Goal: Task Accomplishment & Management: Manage account settings

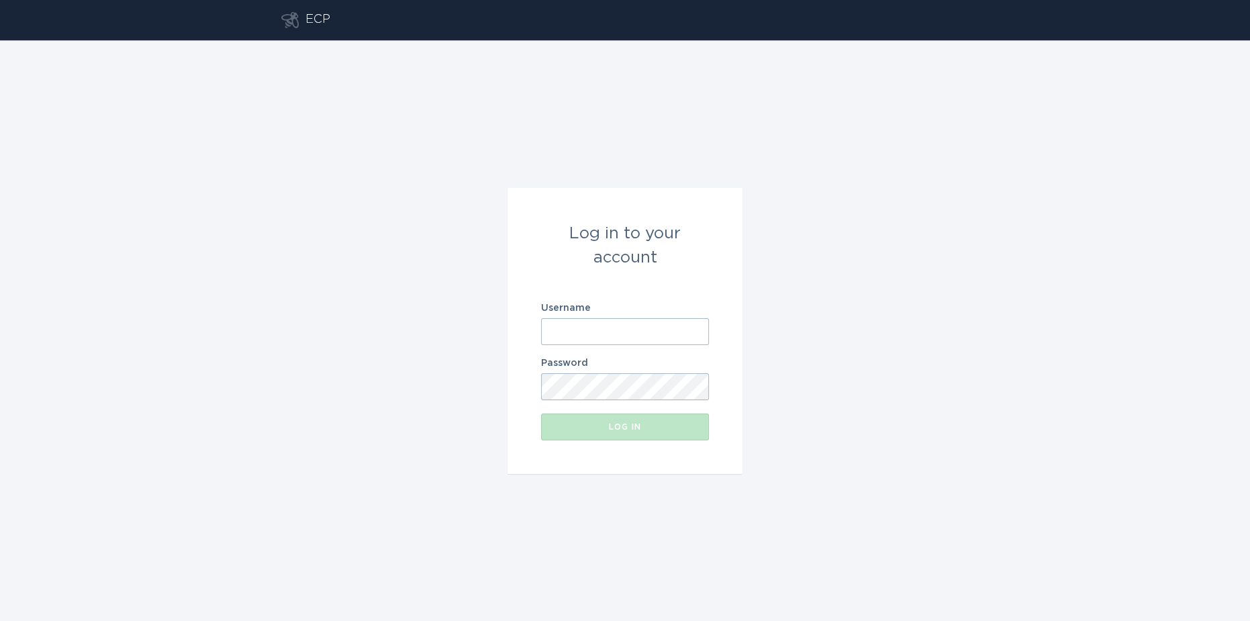
type input "[EMAIL_ADDRESS][DOMAIN_NAME]"
click at [612, 421] on button "Log in" at bounding box center [625, 427] width 168 height 27
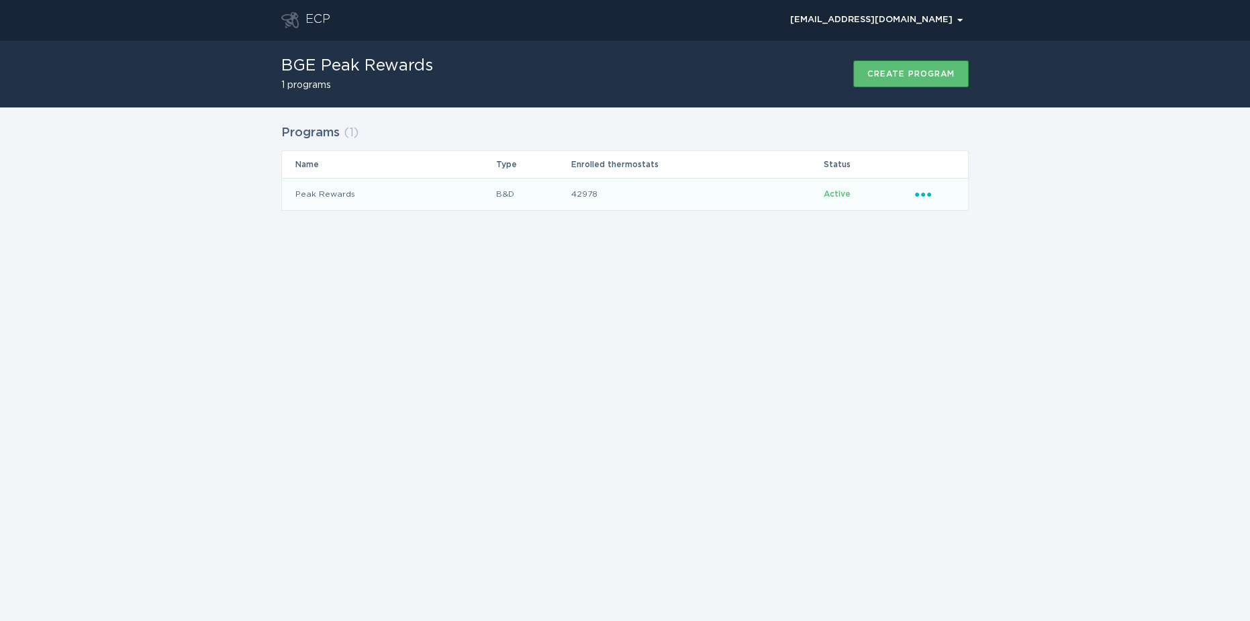
click at [369, 198] on td "Peak Rewards" at bounding box center [388, 194] width 213 height 32
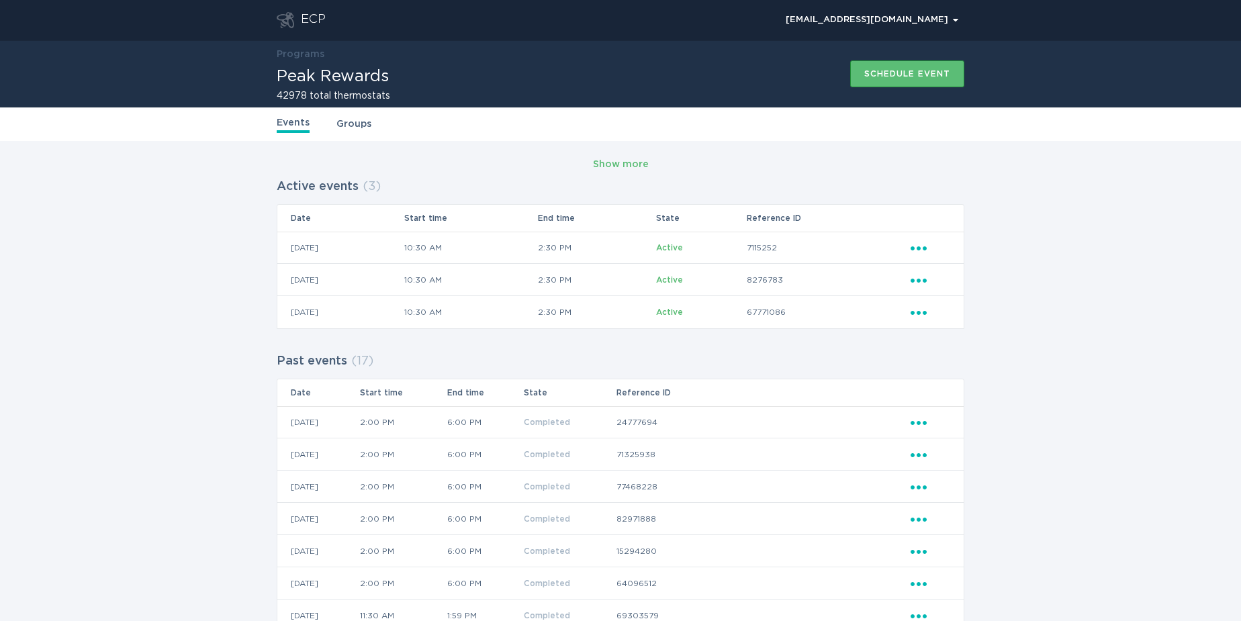
click at [348, 123] on link "Groups" at bounding box center [353, 124] width 35 height 15
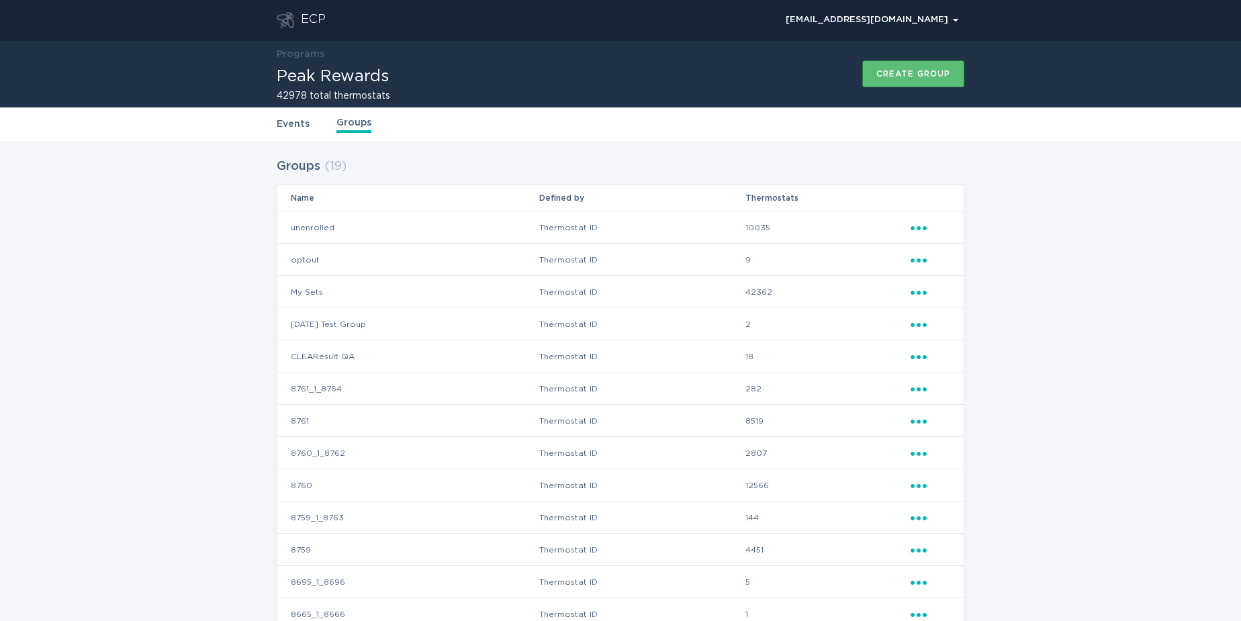
click at [291, 122] on link "Events" at bounding box center [293, 124] width 33 height 15
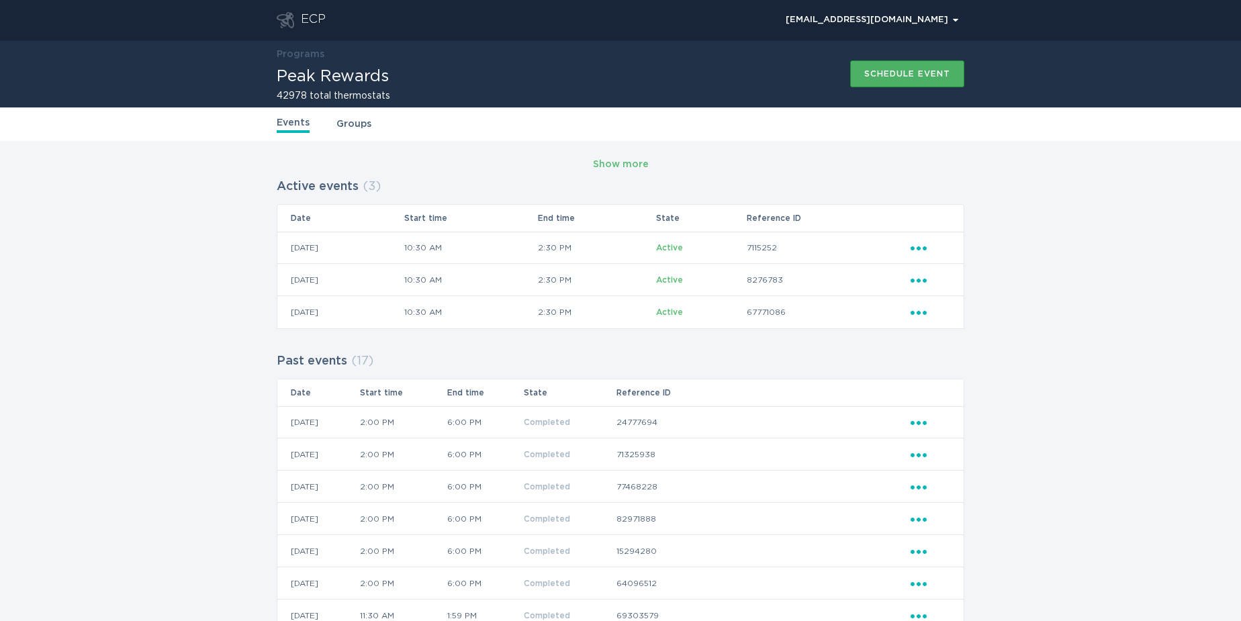
click at [927, 75] on div "Schedule event" at bounding box center [907, 74] width 86 height 8
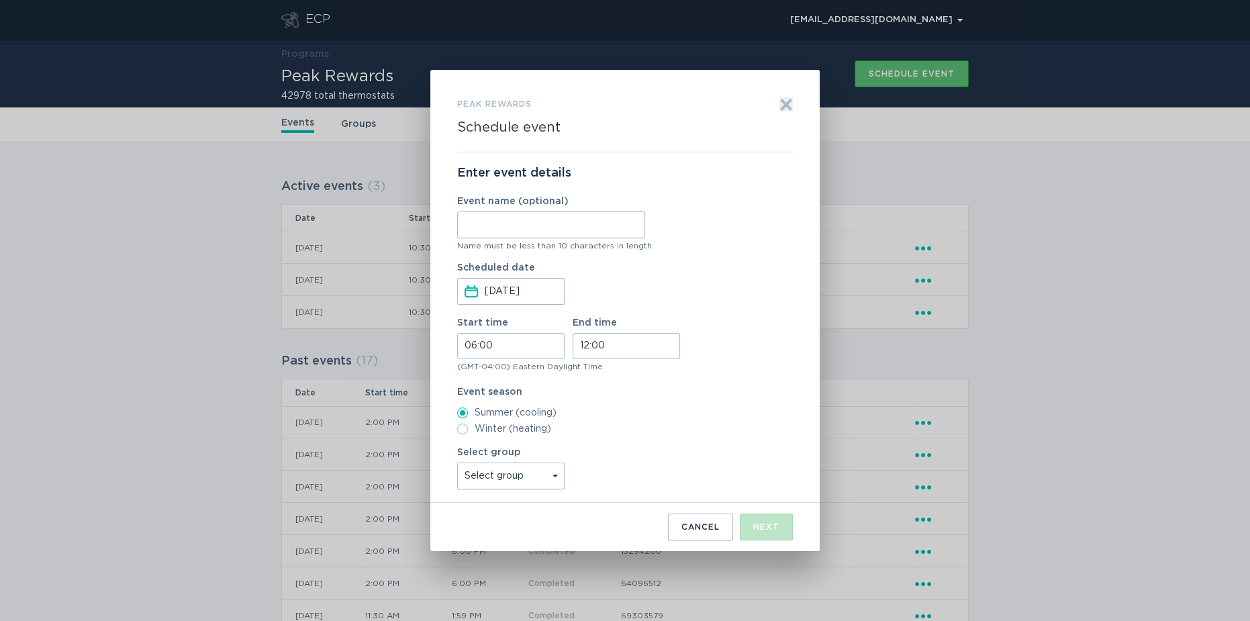
click at [528, 220] on input "Event name (optional)" at bounding box center [551, 224] width 188 height 27
type input "TEST"
click at [614, 271] on label "Scheduled date [DATE] Press the down arrow key to interact with the calendar an…" at bounding box center [551, 284] width 188 height 42
click at [478, 284] on button "Scheduled date [DATE] Press the down arrow key to interact with the calendar an…" at bounding box center [471, 291] width 13 height 15
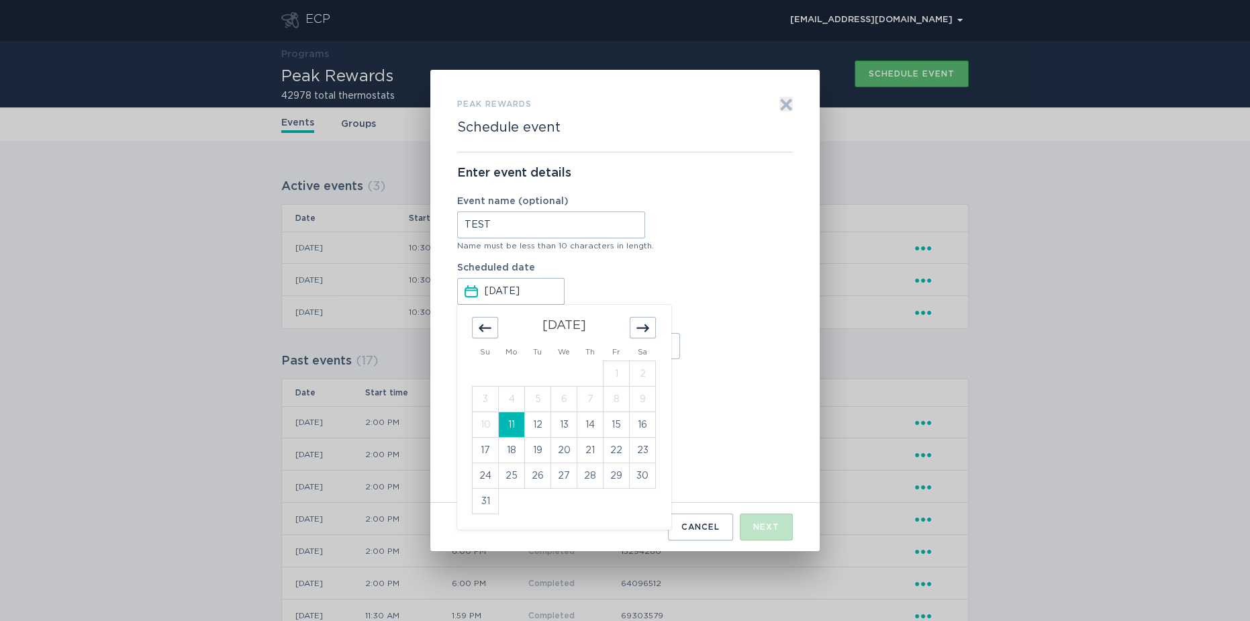
click at [534, 228] on input "TEST" at bounding box center [551, 224] width 188 height 27
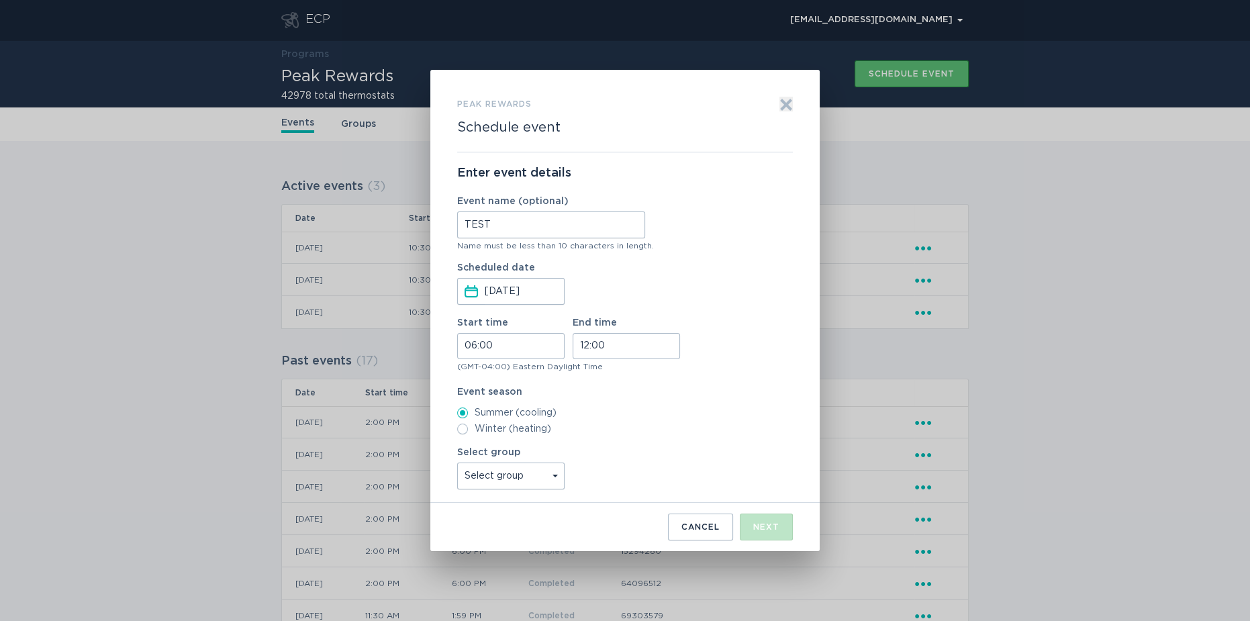
click at [552, 471] on select "Select group unenrolled All thermostats optout My Sets [DATE] Test Group CLEARe…" at bounding box center [510, 476] width 107 height 27
click at [1141, 301] on div "Peak Rewards Schedule event Exit Enter event details Event name (optional) TEST…" at bounding box center [625, 310] width 1250 height 621
click at [698, 530] on div "Cancel" at bounding box center [700, 527] width 38 height 8
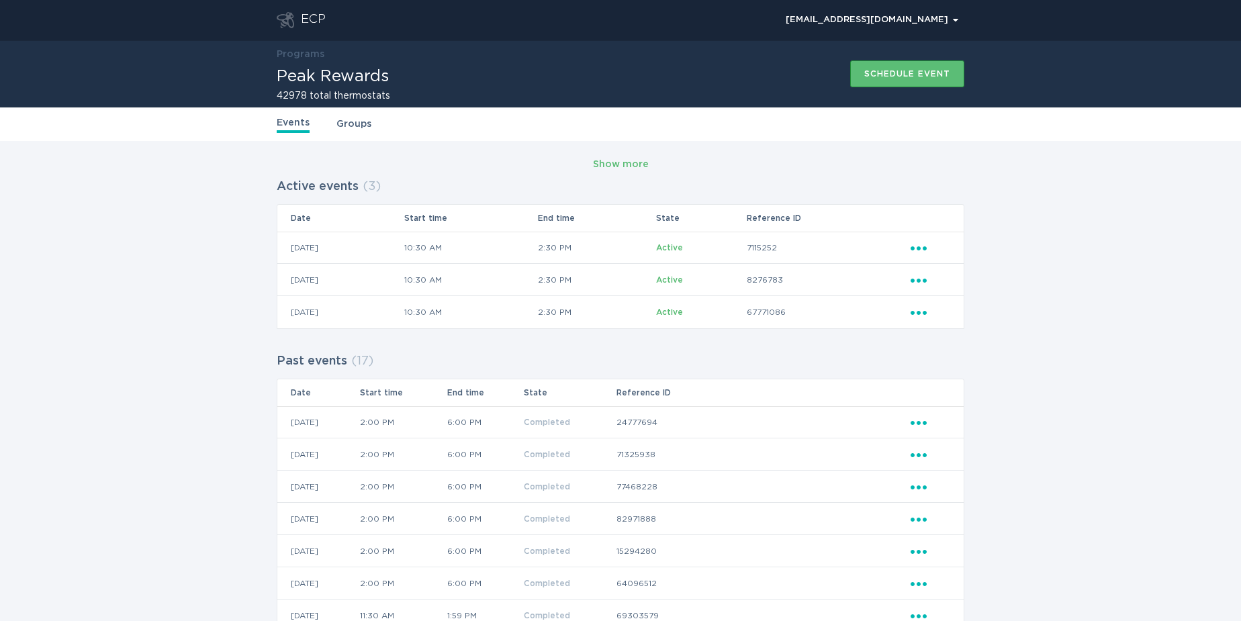
click at [342, 120] on link "Groups" at bounding box center [353, 124] width 35 height 15
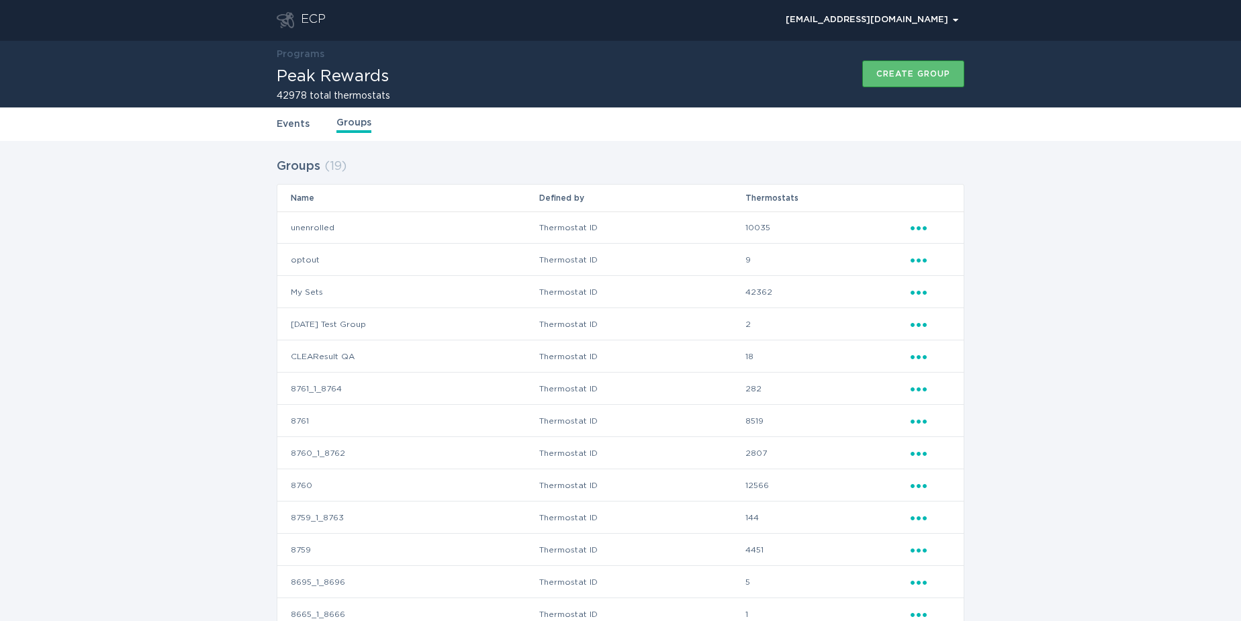
click at [295, 122] on link "Events" at bounding box center [293, 124] width 33 height 15
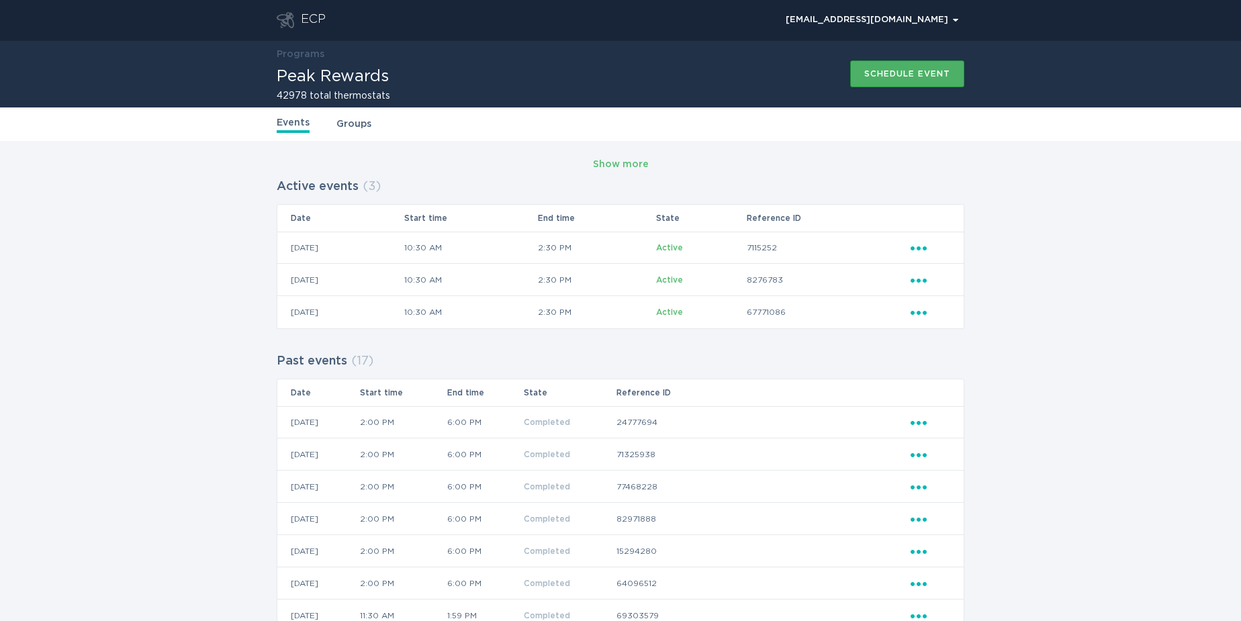
click at [900, 73] on div "Schedule event" at bounding box center [907, 74] width 86 height 8
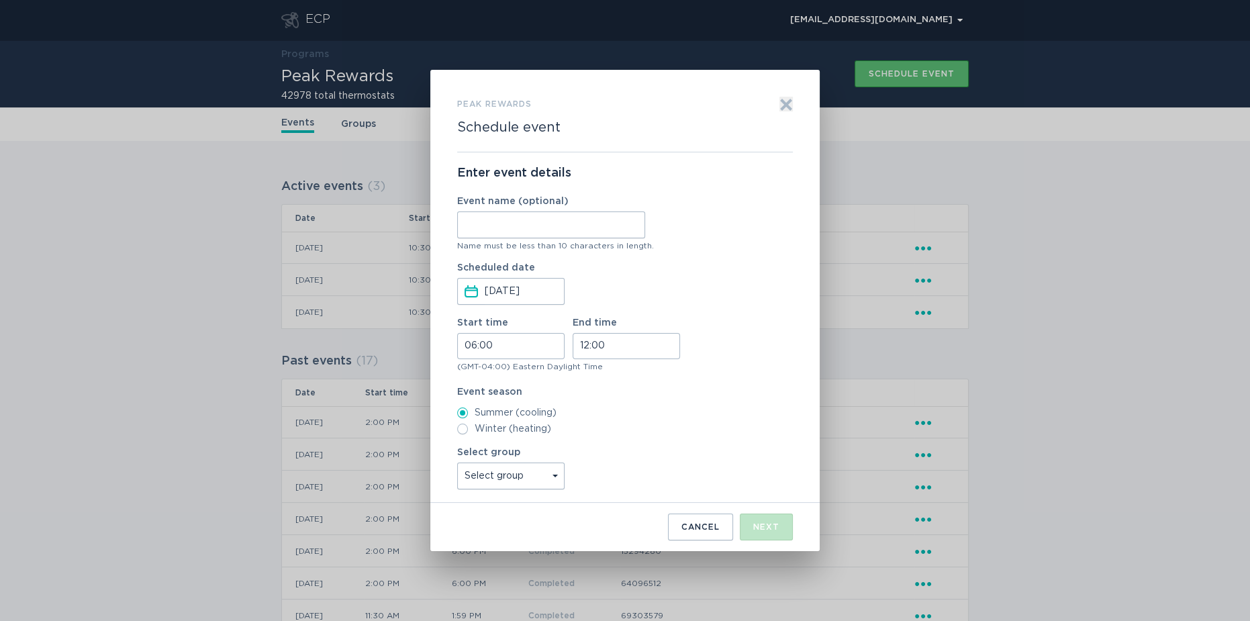
click at [499, 222] on input "Event name (optional)" at bounding box center [551, 224] width 188 height 27
type input "TEST"
click at [498, 469] on select "Select group unenrolled All thermostats optout My Sets [DATE] Test Group CLEARe…" at bounding box center [510, 476] width 107 height 27
select select "bebe93eb9bff4384abafc953b74d03c7"
click at [457, 463] on select "Select group unenrolled All thermostats optout My Sets [DATE] Test Group CLEARe…" at bounding box center [510, 476] width 107 height 27
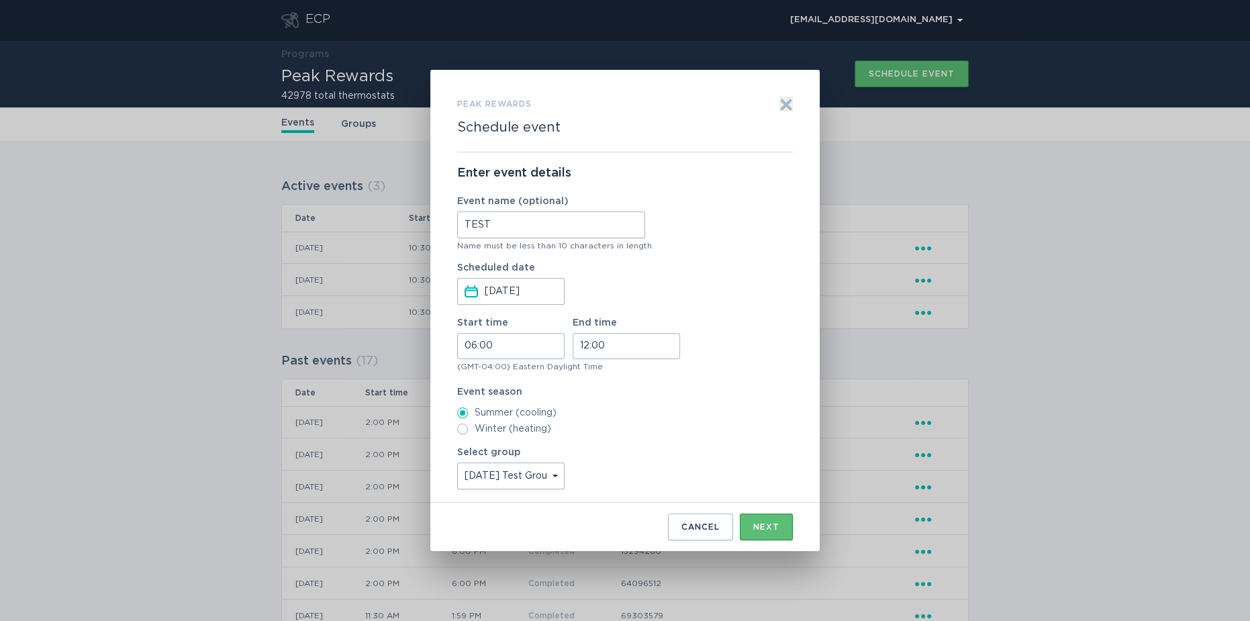
click at [515, 344] on input "06:00" at bounding box center [510, 346] width 107 height 26
click at [482, 364] on li "14" at bounding box center [476, 365] width 37 height 16
type input "14:00"
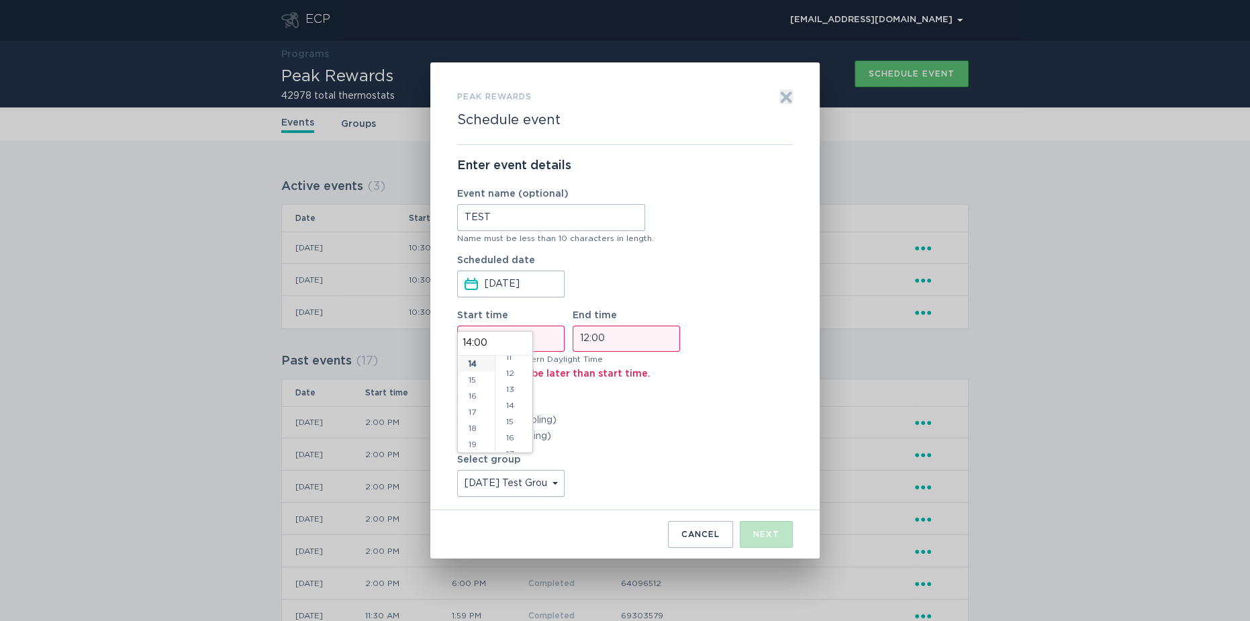
scroll to position [191, 0]
click at [512, 445] on li "17" at bounding box center [513, 447] width 37 height 16
type input "14:17"
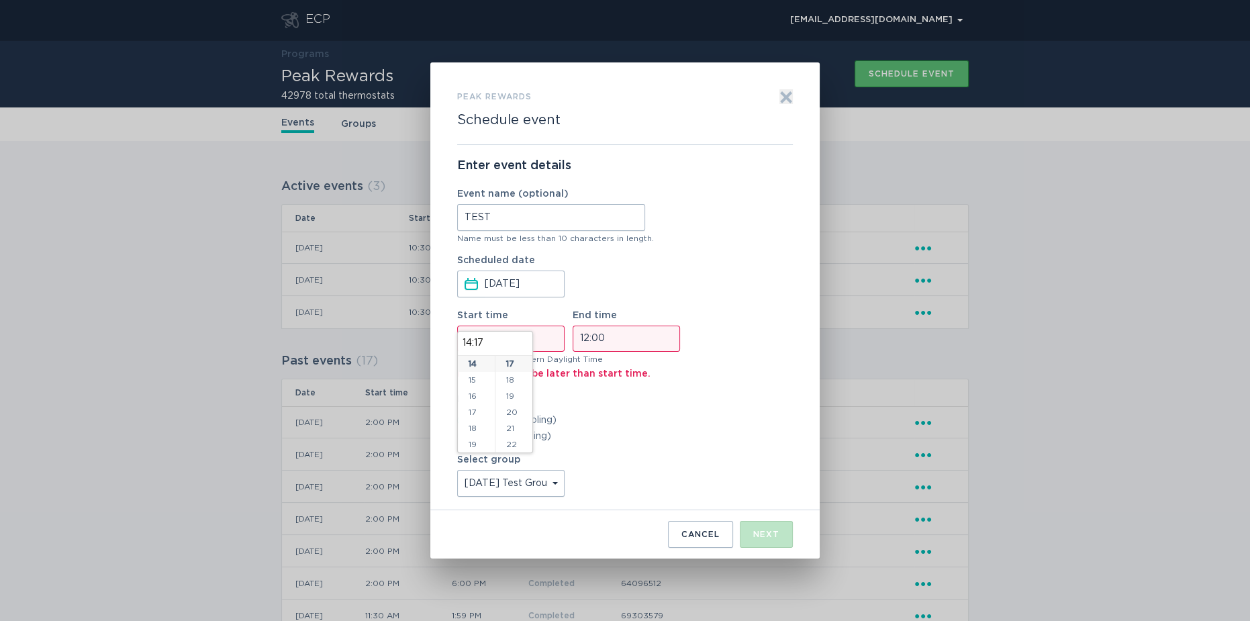
click at [573, 398] on label "Event season" at bounding box center [625, 399] width 336 height 9
click at [592, 344] on input "12:00" at bounding box center [626, 339] width 107 height 26
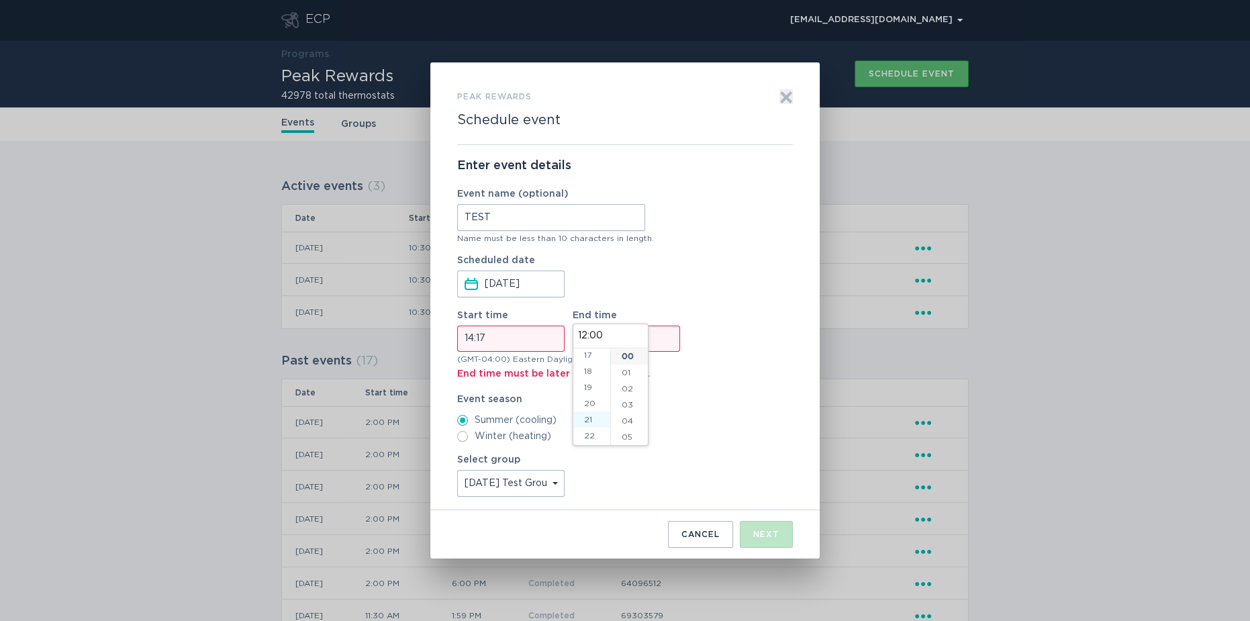
click at [593, 418] on li "21" at bounding box center [591, 420] width 37 height 16
type input "21:00"
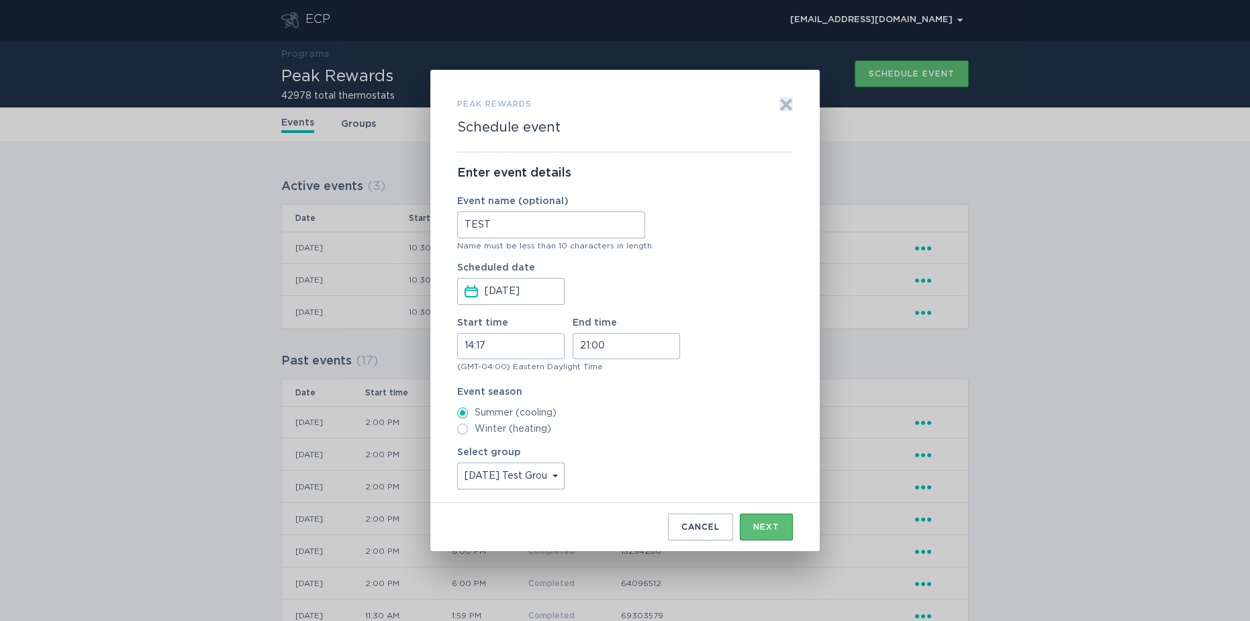
click at [673, 424] on label "Winter (heating)" at bounding box center [625, 429] width 336 height 11
click at [468, 424] on input "Winter (heating)" at bounding box center [462, 429] width 11 height 11
radio input "true"
click at [561, 414] on label "Summer (cooling)" at bounding box center [625, 412] width 336 height 11
click at [468, 414] on input "Summer (cooling)" at bounding box center [462, 412] width 11 height 11
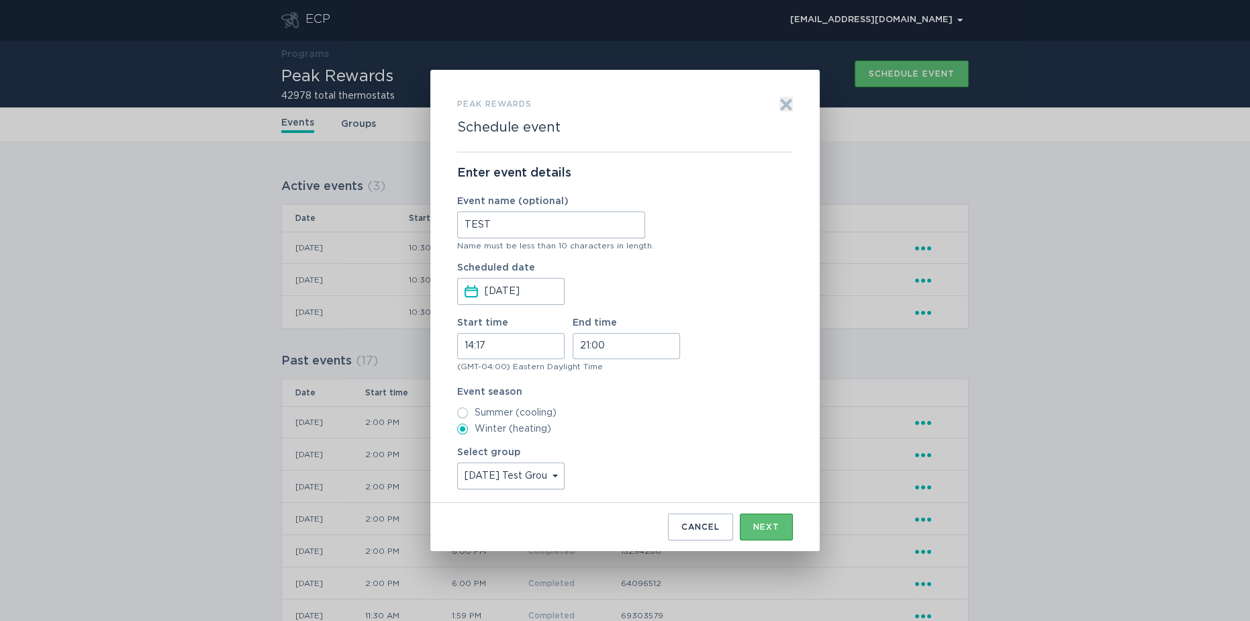
radio input "true"
click at [764, 523] on div "Next" at bounding box center [766, 527] width 26 height 8
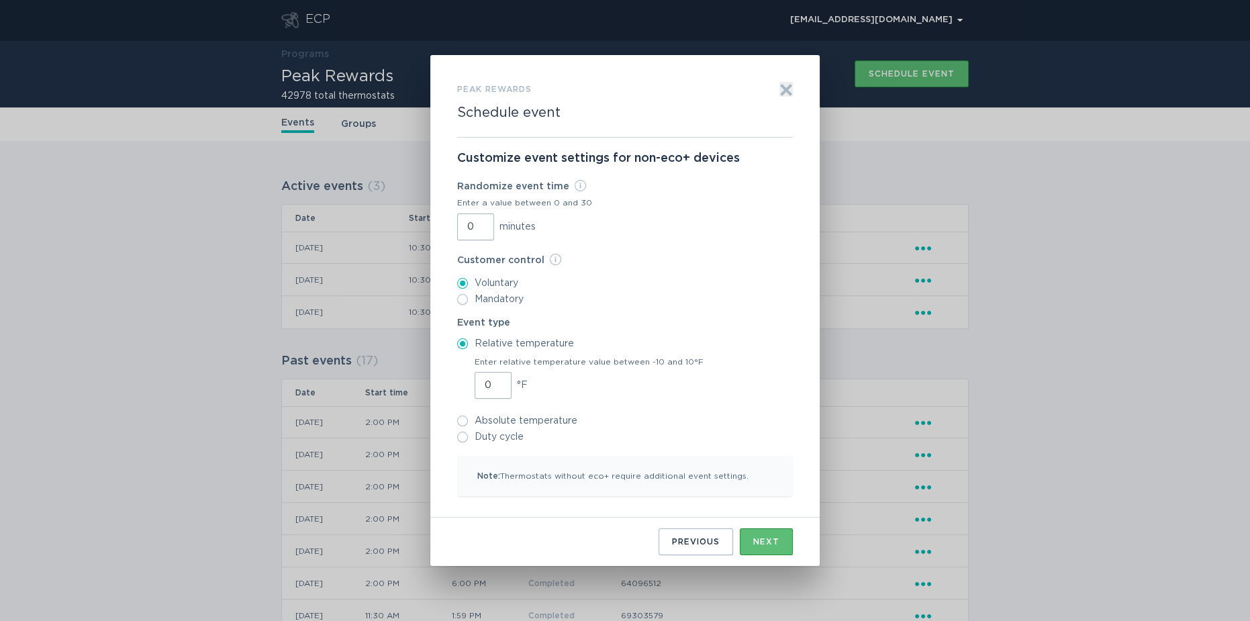
click at [506, 438] on label "Duty cycle" at bounding box center [625, 437] width 336 height 11
click at [468, 438] on input "Duty cycle" at bounding box center [462, 437] width 11 height 11
radio input "true"
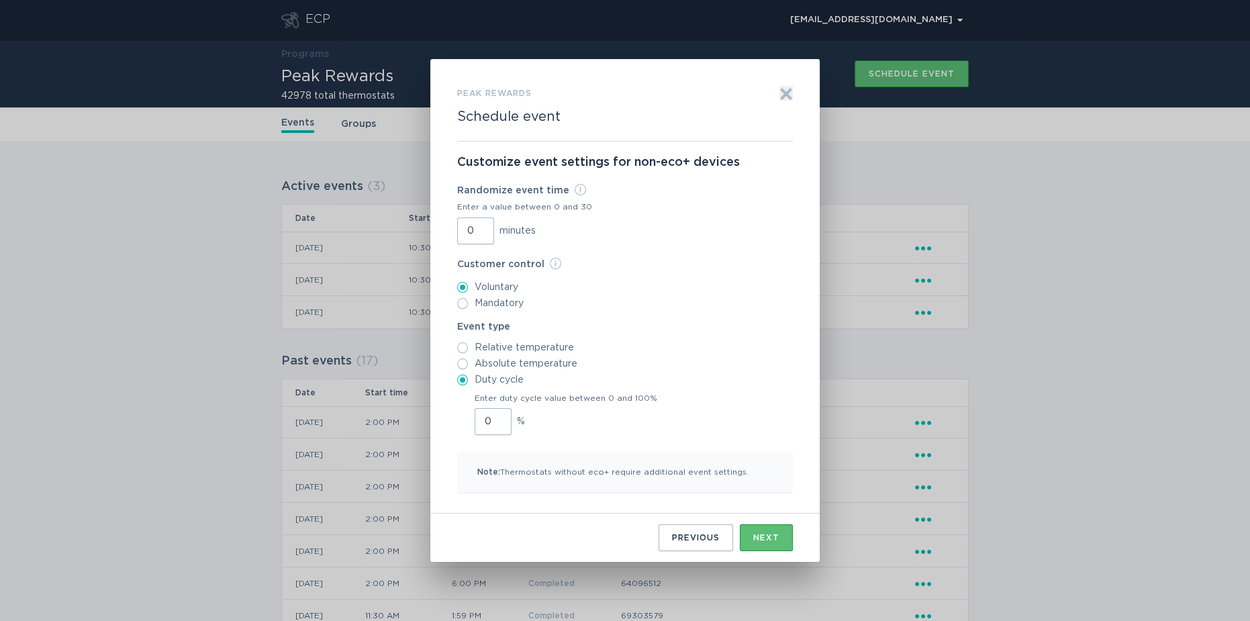
click at [492, 420] on input "0" at bounding box center [493, 421] width 37 height 27
click at [497, 416] on input "1" at bounding box center [493, 421] width 37 height 27
click at [499, 417] on input "2" at bounding box center [493, 421] width 37 height 27
click at [499, 417] on input "3" at bounding box center [493, 421] width 37 height 27
click at [499, 417] on input "4" at bounding box center [493, 421] width 37 height 27
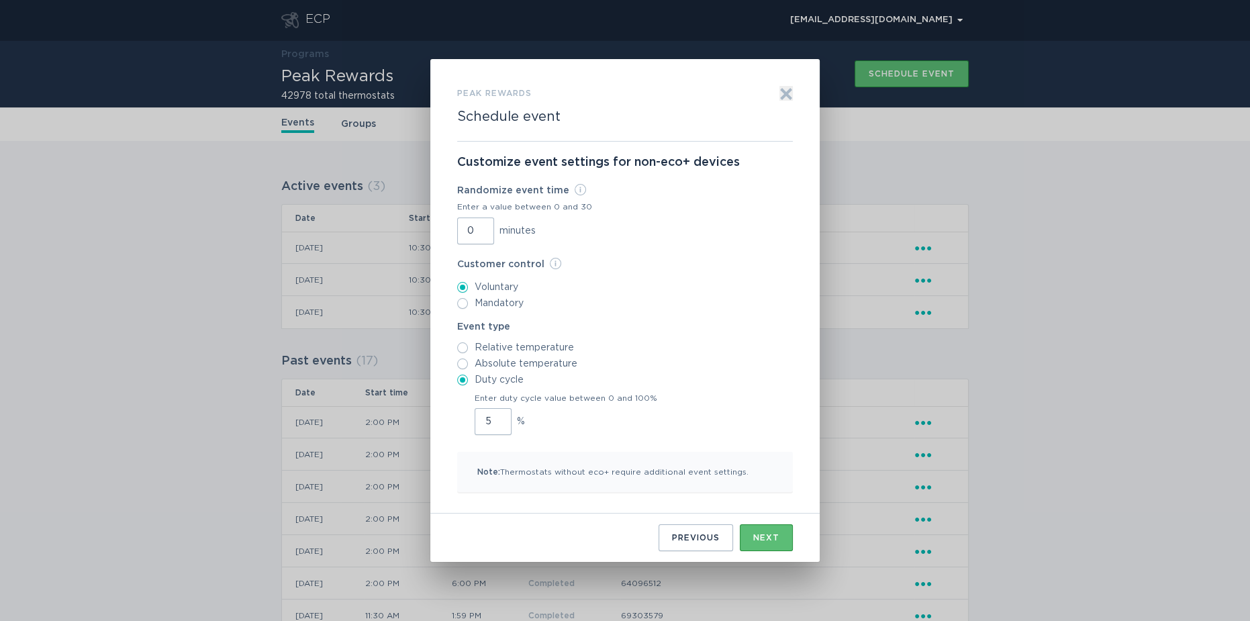
click at [499, 417] on input "5" at bounding box center [493, 421] width 37 height 27
click at [499, 417] on input "6" at bounding box center [493, 421] width 37 height 27
click at [499, 417] on input "7" at bounding box center [493, 421] width 37 height 27
click at [499, 417] on input "8" at bounding box center [493, 421] width 37 height 27
click at [499, 416] on input "9" at bounding box center [493, 421] width 37 height 27
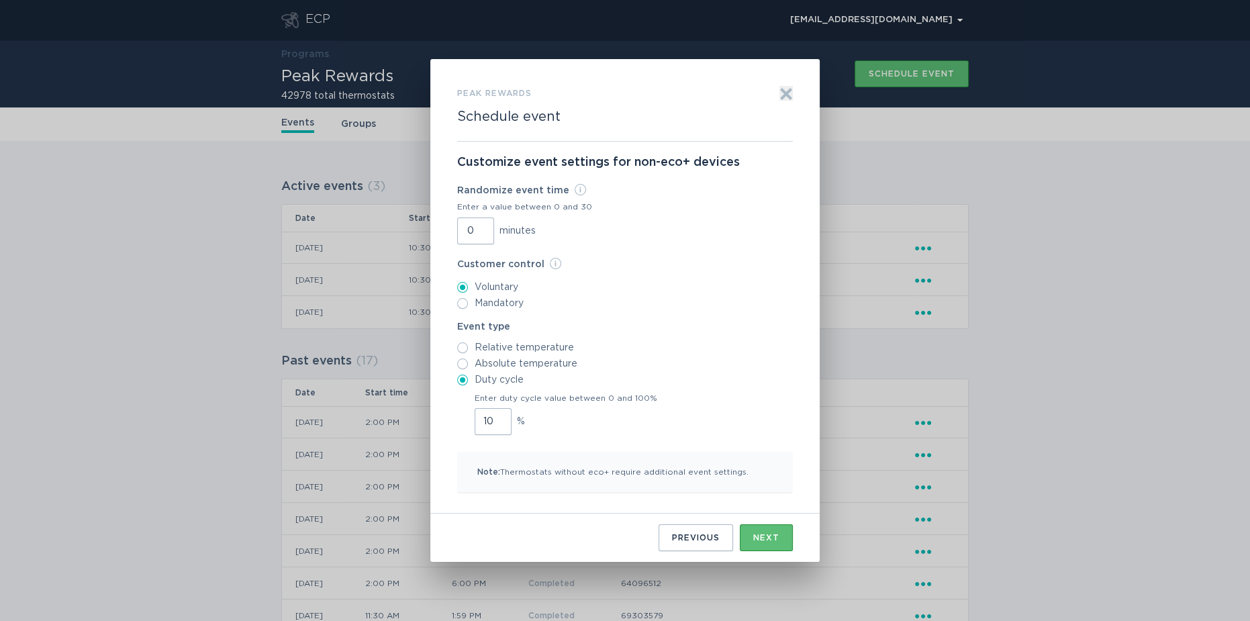
type input "10"
click at [499, 416] on input "10" at bounding box center [493, 421] width 37 height 27
click at [682, 537] on div "Previous" at bounding box center [696, 538] width 48 height 8
select select "bebe93eb9bff4384abafc953b74d03c7"
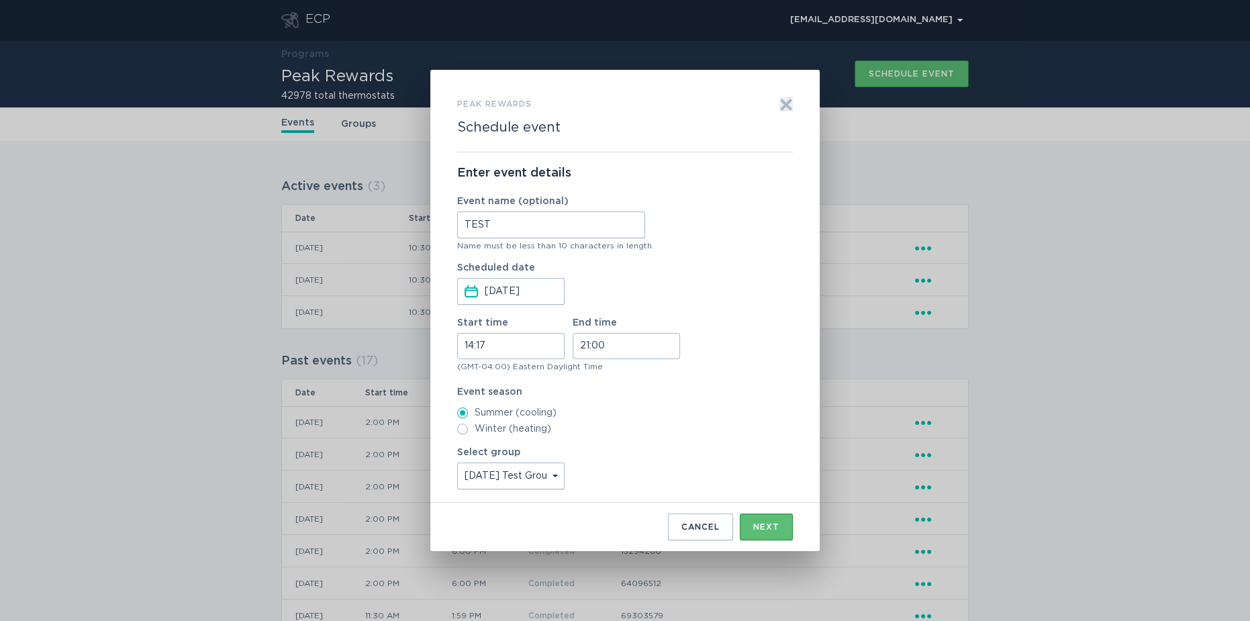
click at [624, 348] on input "21:00" at bounding box center [626, 346] width 107 height 26
click at [589, 426] on li "22" at bounding box center [591, 428] width 37 height 16
type input "22:00"
click at [769, 528] on div "Next" at bounding box center [766, 527] width 26 height 8
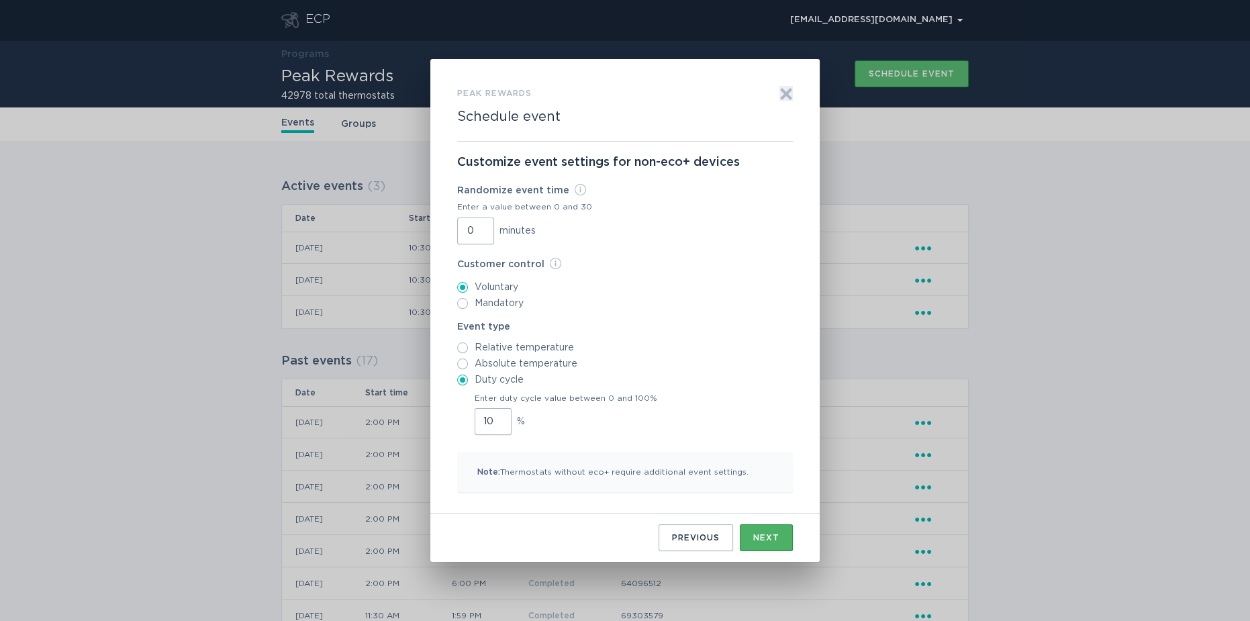
click at [765, 538] on div "Next" at bounding box center [766, 538] width 26 height 8
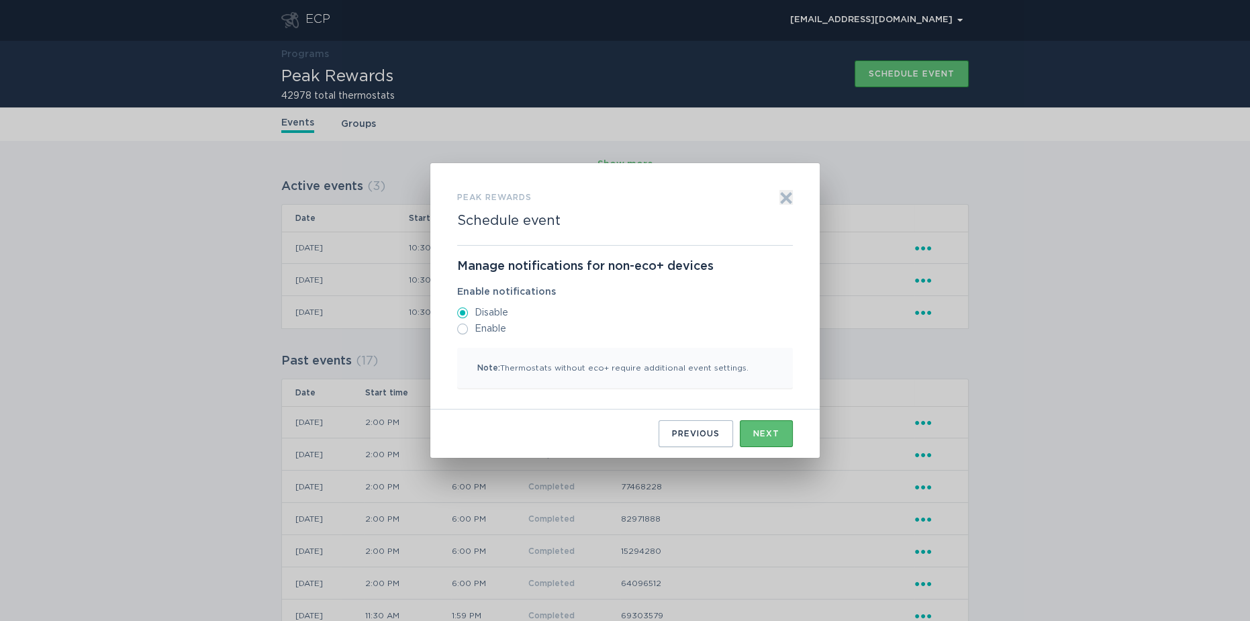
click at [494, 311] on label "Disable" at bounding box center [625, 312] width 336 height 11
click at [468, 311] on input "Disable" at bounding box center [462, 312] width 11 height 11
click at [765, 435] on div "Next" at bounding box center [766, 434] width 26 height 8
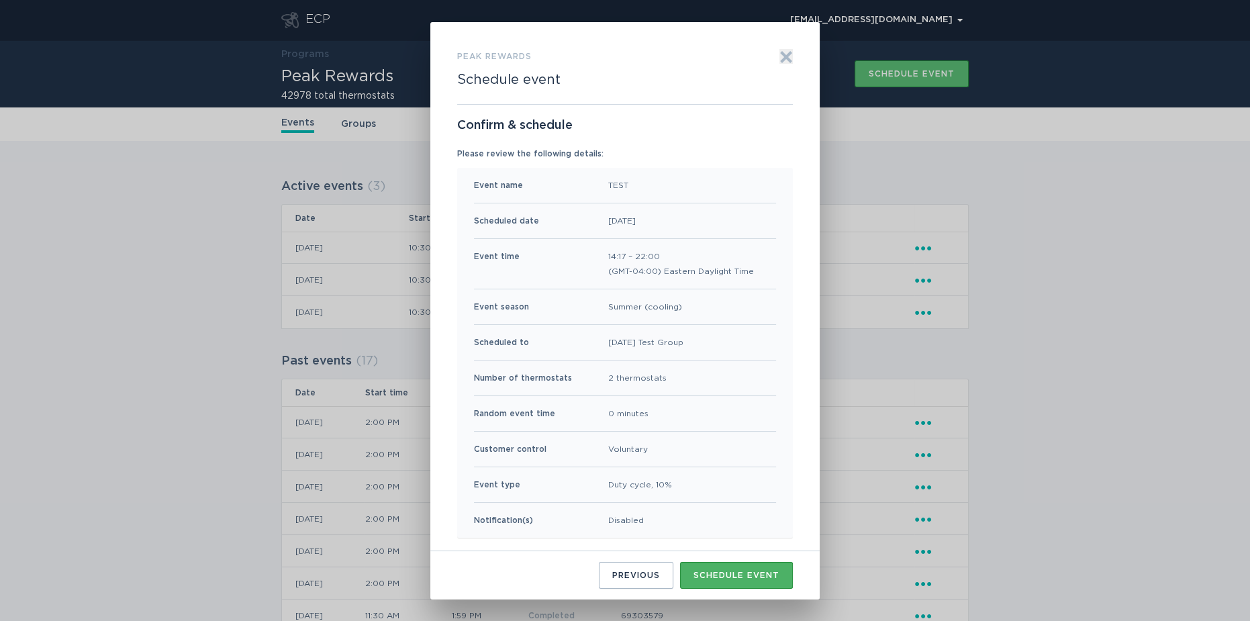
click at [743, 576] on div "Schedule event" at bounding box center [736, 575] width 86 height 8
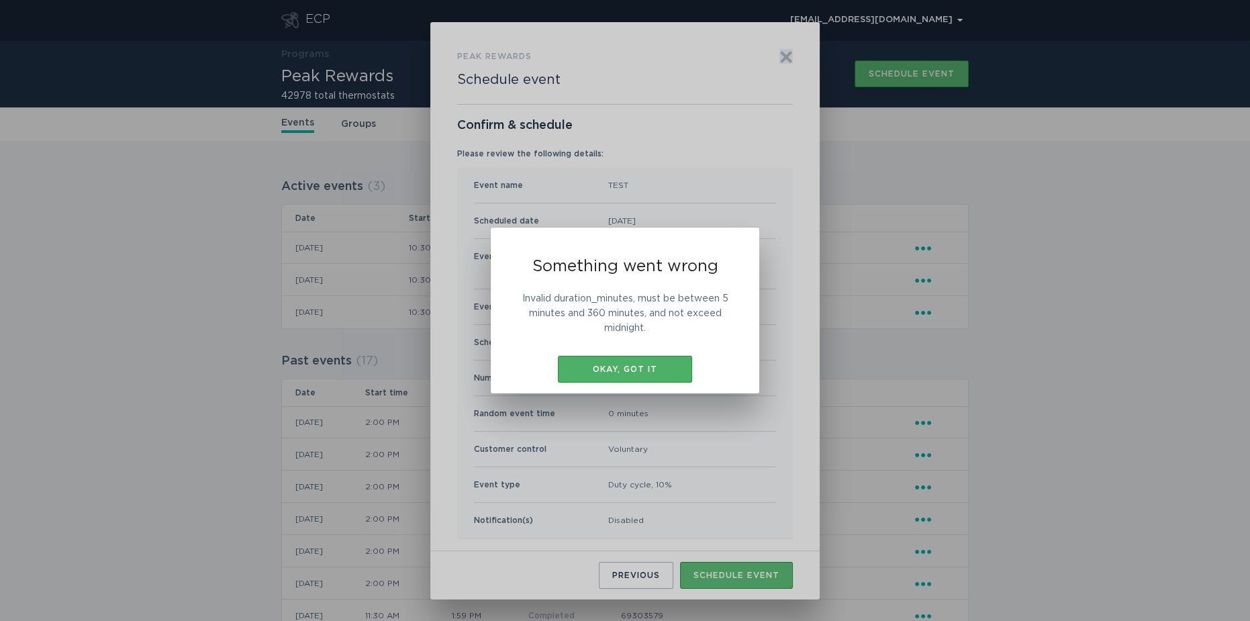
click at [634, 375] on button "Okay, got it" at bounding box center [625, 369] width 134 height 27
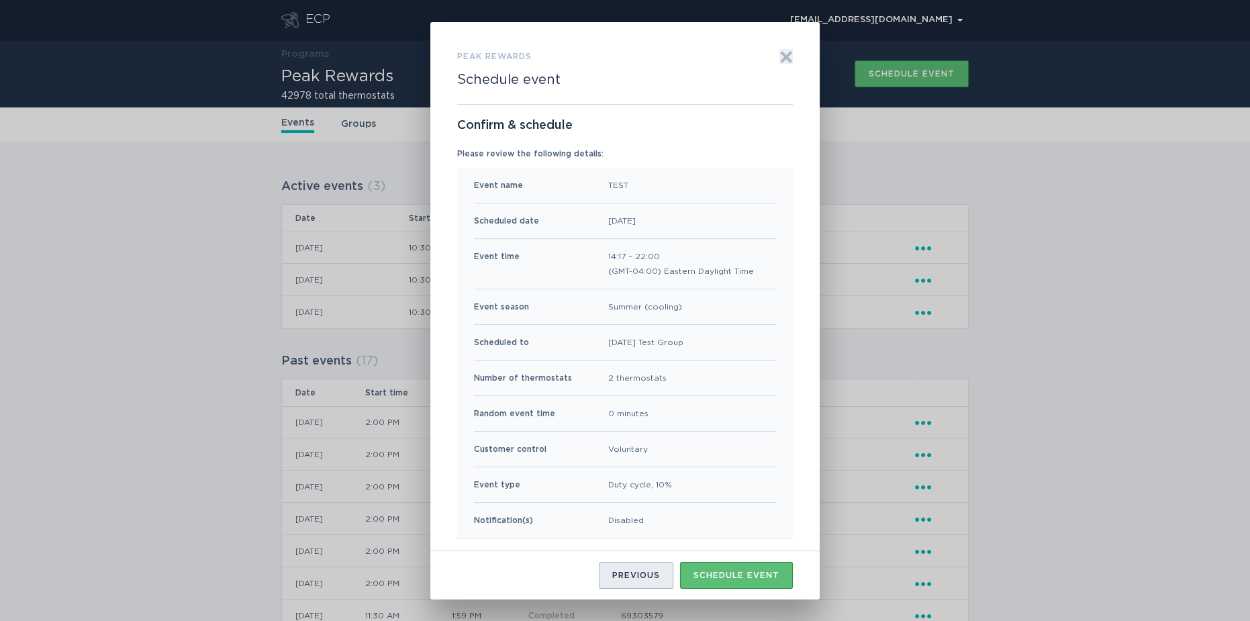
click at [634, 573] on div "Previous" at bounding box center [636, 575] width 48 height 8
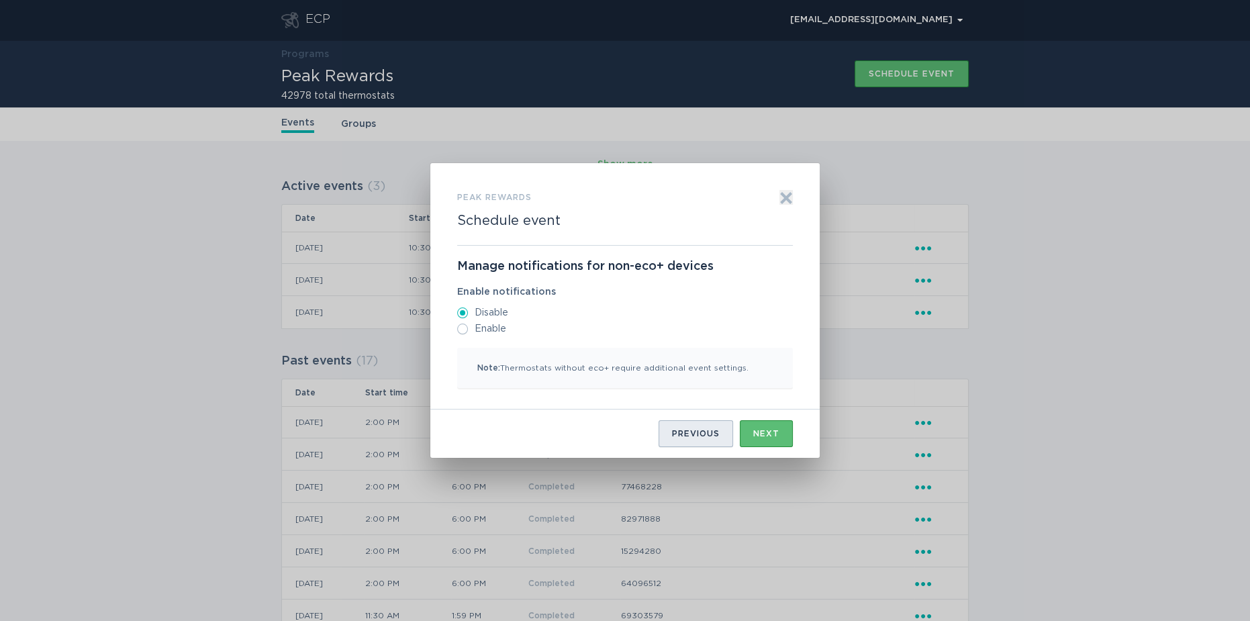
click at [692, 438] on div "Previous" at bounding box center [696, 434] width 48 height 8
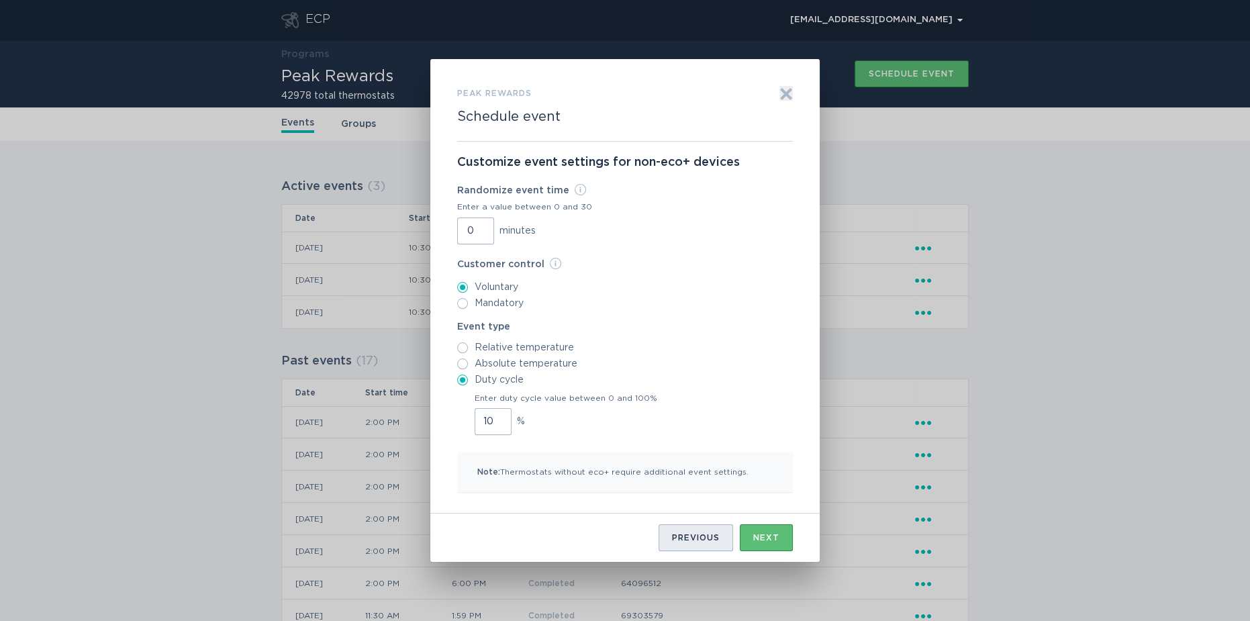
click at [689, 534] on div "Previous" at bounding box center [696, 538] width 48 height 8
select select "bebe93eb9bff4384abafc953b74d03c7"
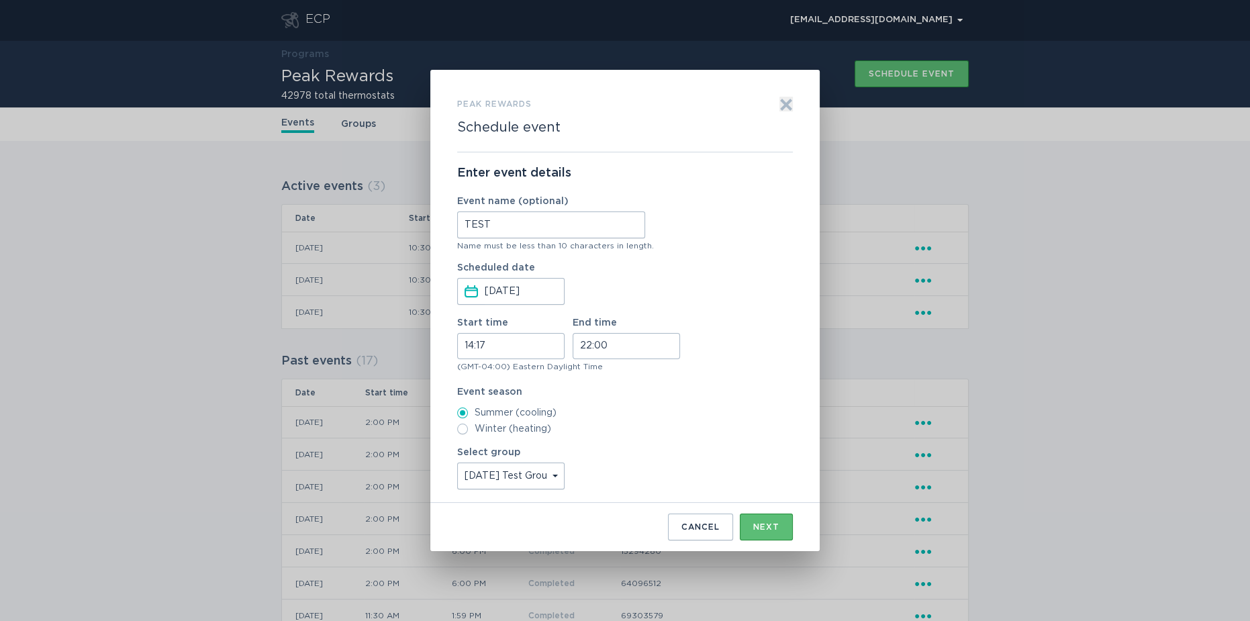
click at [511, 344] on input "14:17" at bounding box center [510, 346] width 107 height 26
click at [516, 361] on li "00" at bounding box center [513, 358] width 37 height 16
type input "14:00"
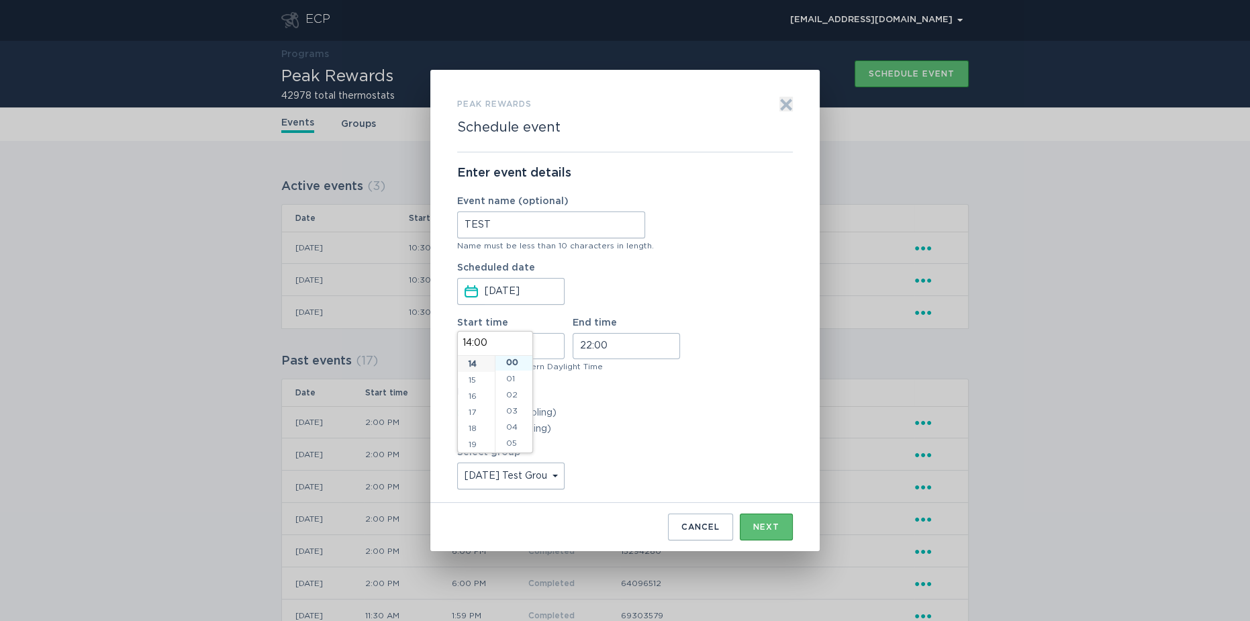
scroll to position [0, 0]
click at [614, 344] on input "22:00" at bounding box center [626, 346] width 107 height 26
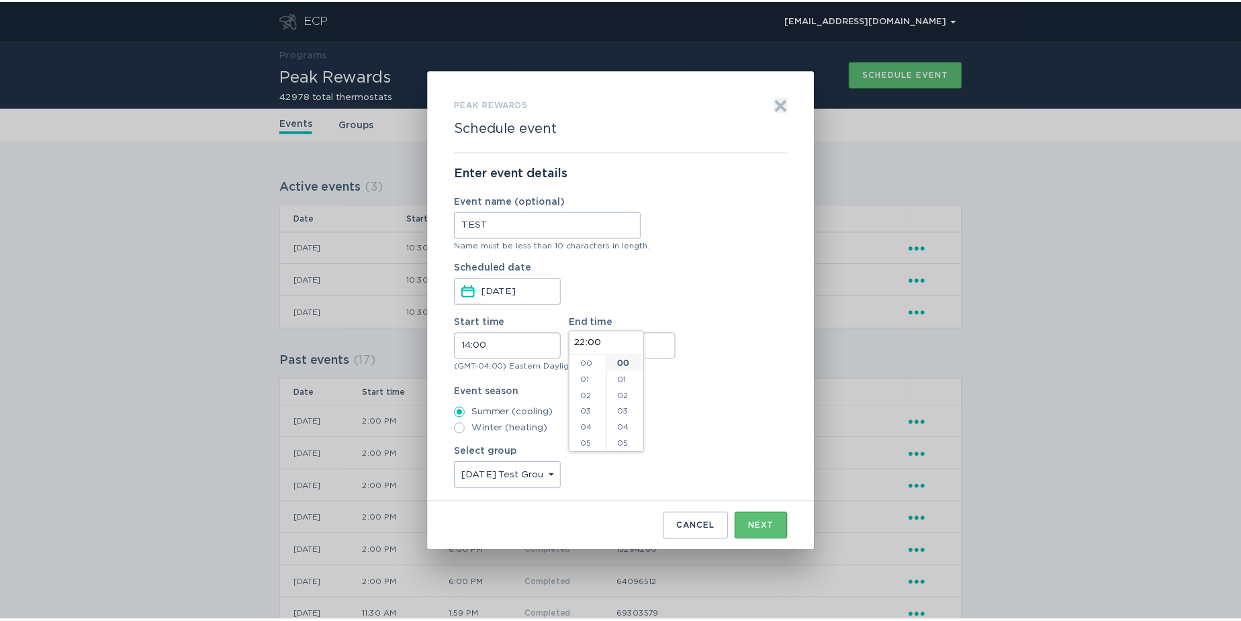
scroll to position [290, 0]
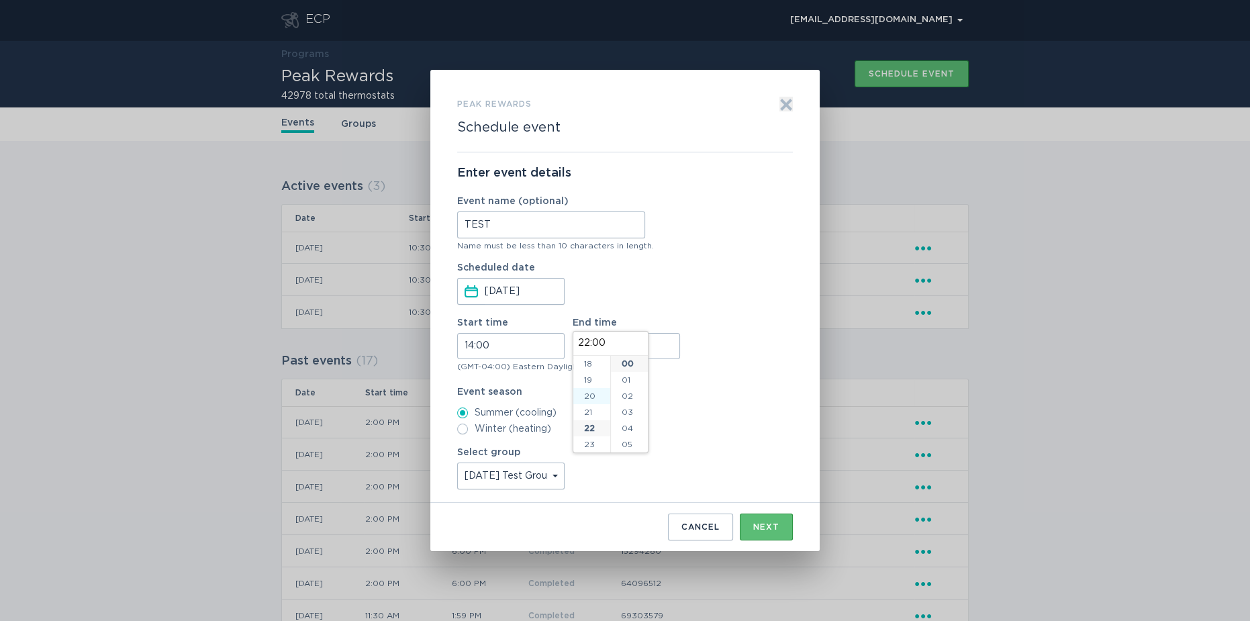
click at [594, 393] on li "20" at bounding box center [591, 396] width 37 height 16
type input "20:00"
click at [771, 516] on button "Next" at bounding box center [766, 527] width 53 height 27
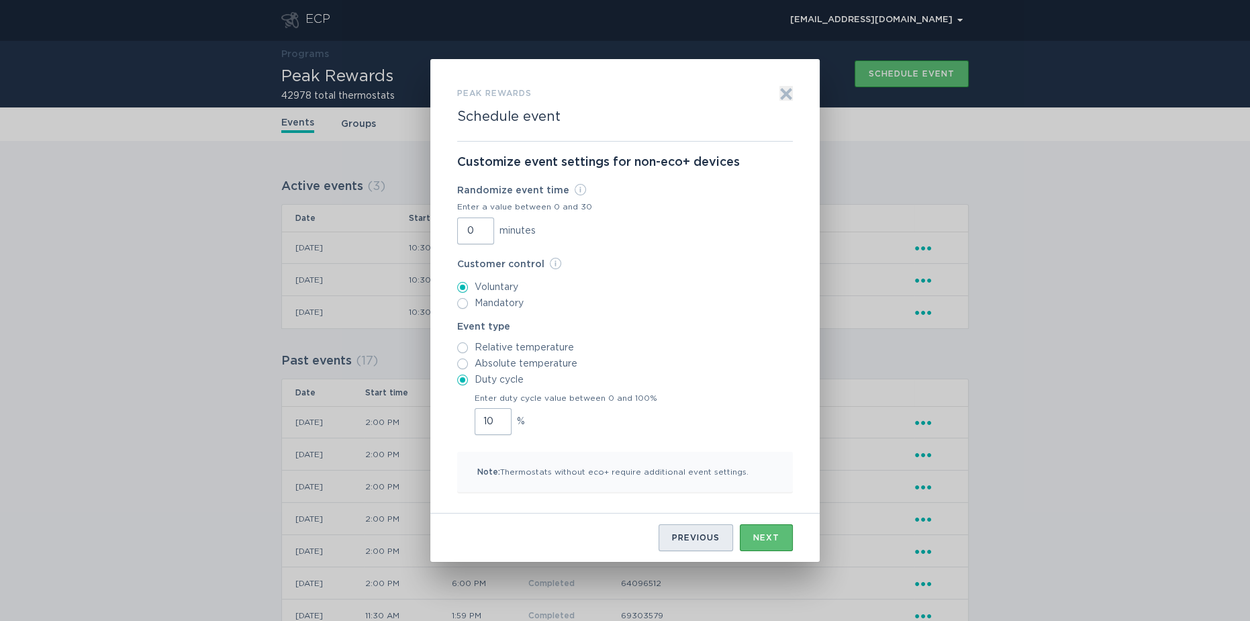
drag, startPoint x: 698, startPoint y: 538, endPoint x: 725, endPoint y: 533, distance: 27.3
click at [698, 537] on div "Previous" at bounding box center [696, 538] width 48 height 8
select select "bebe93eb9bff4384abafc953b74d03c7"
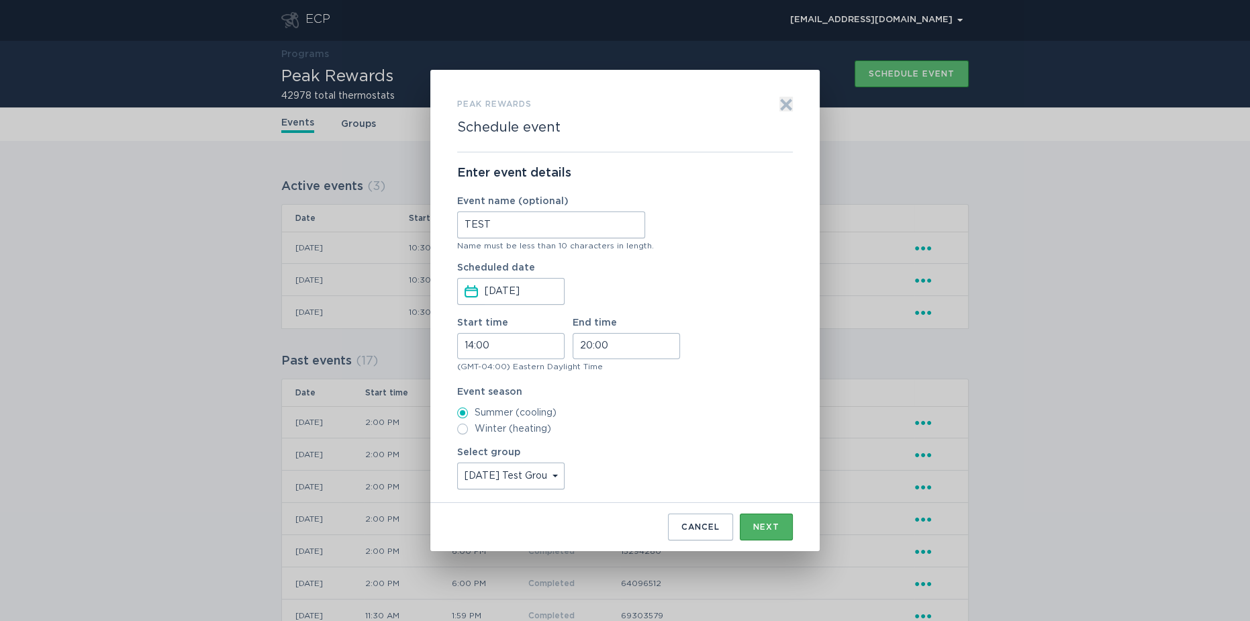
click at [767, 531] on button "Next" at bounding box center [766, 527] width 53 height 27
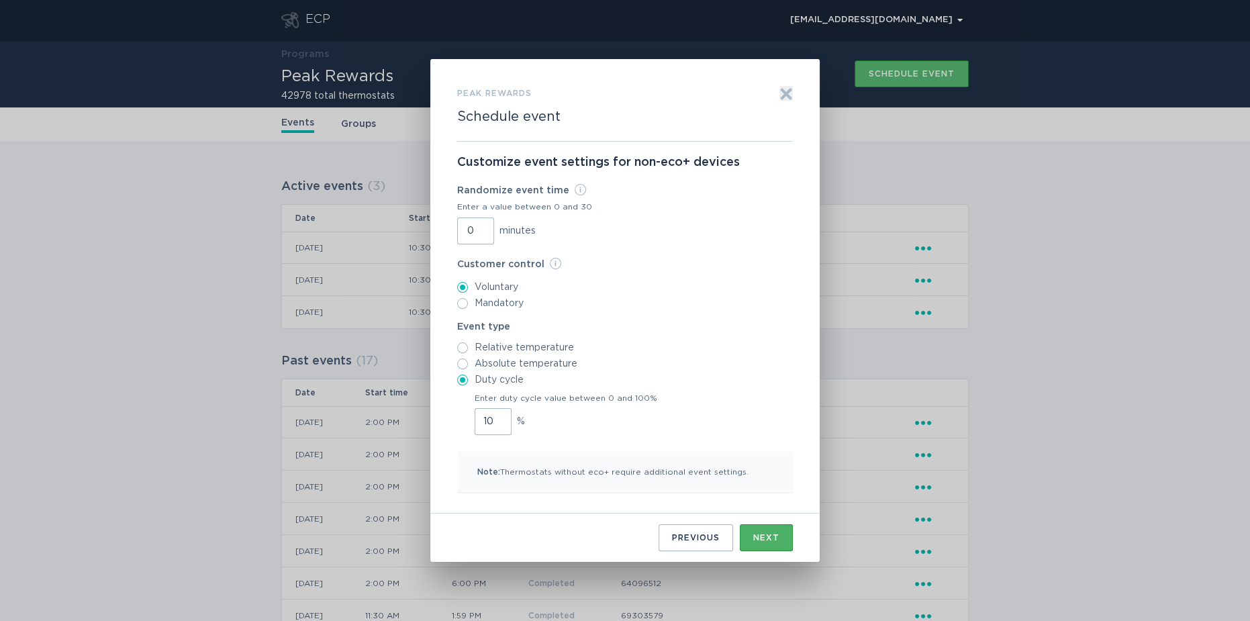
click at [767, 531] on button "Next" at bounding box center [766, 537] width 53 height 27
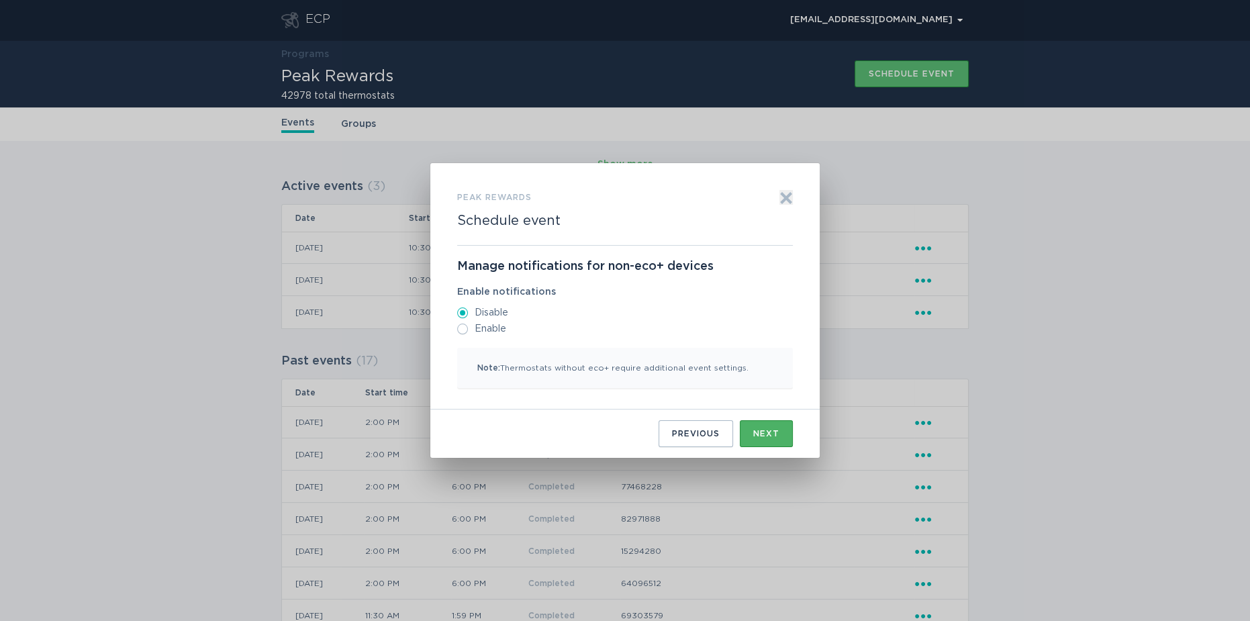
click at [769, 433] on div "Next" at bounding box center [766, 434] width 26 height 8
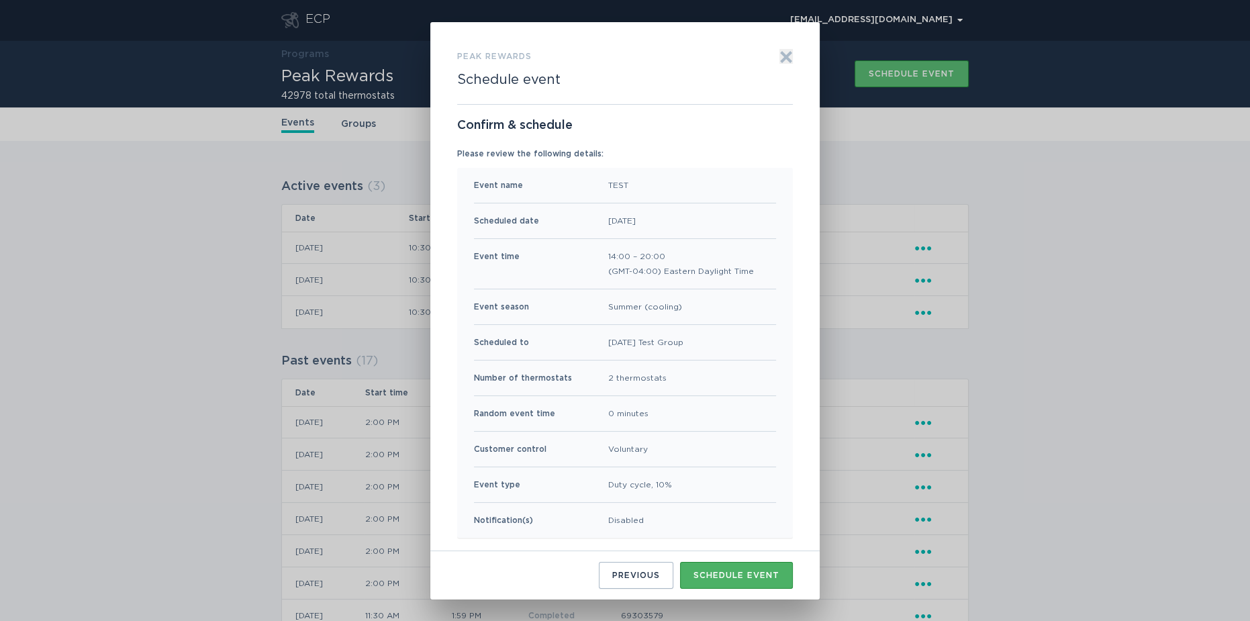
click at [736, 574] on div "Schedule event" at bounding box center [736, 575] width 86 height 8
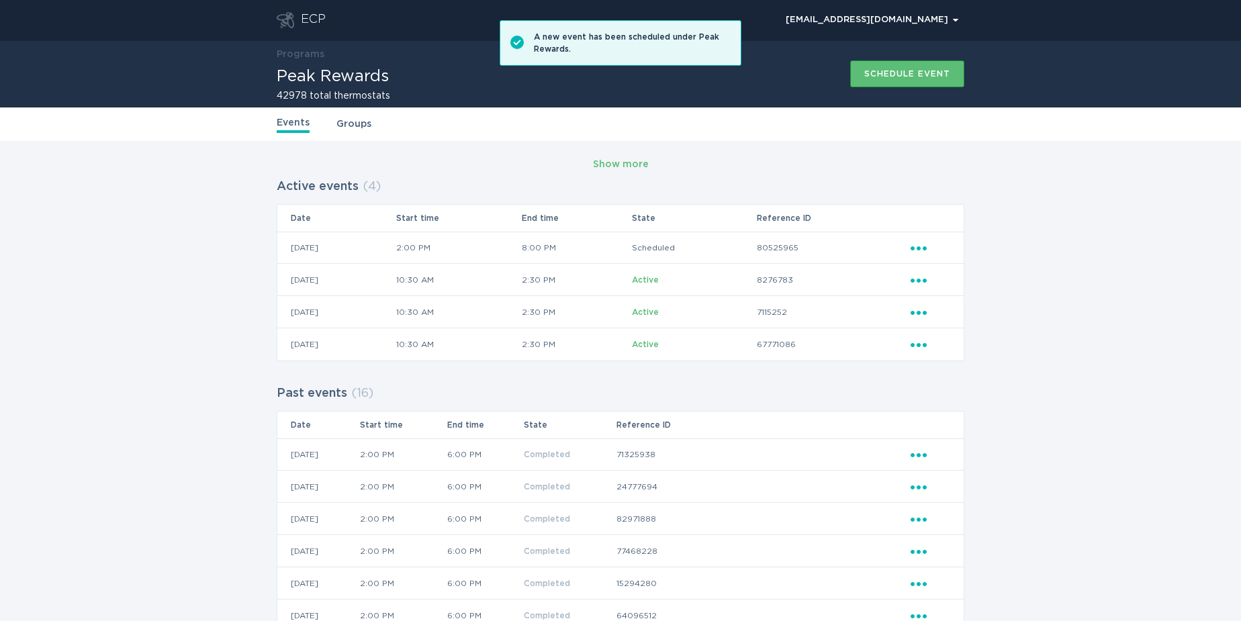
click at [911, 246] on icon "Popover menu" at bounding box center [918, 248] width 16 height 4
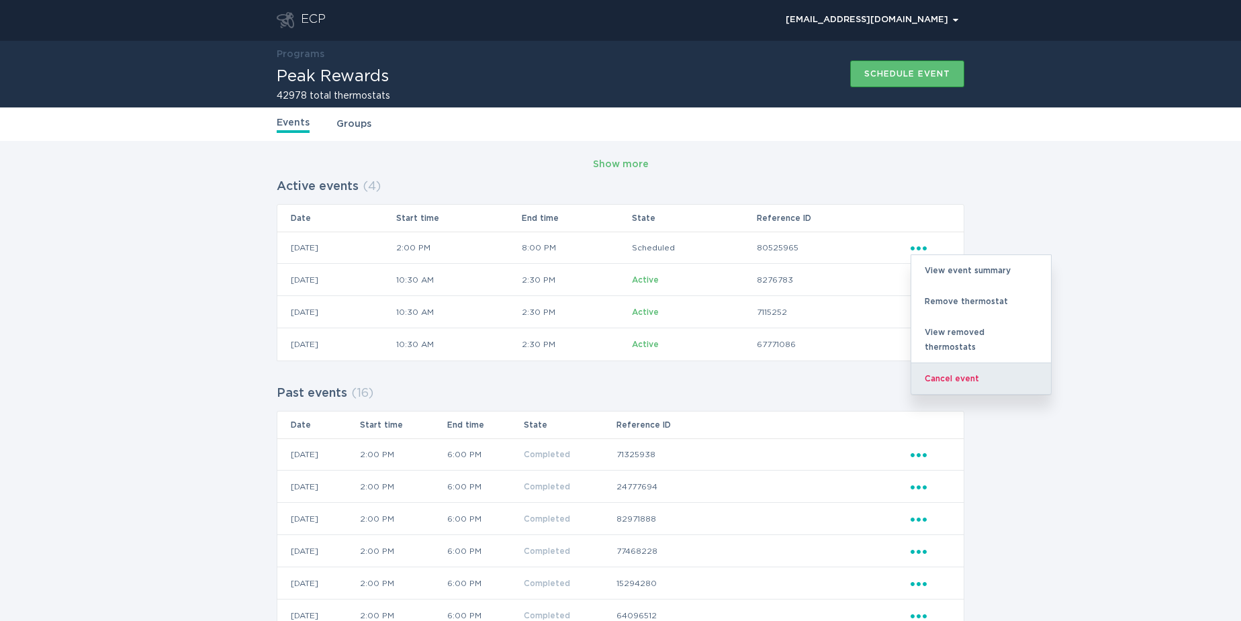
click at [957, 363] on div "Cancel event" at bounding box center [981, 379] width 140 height 32
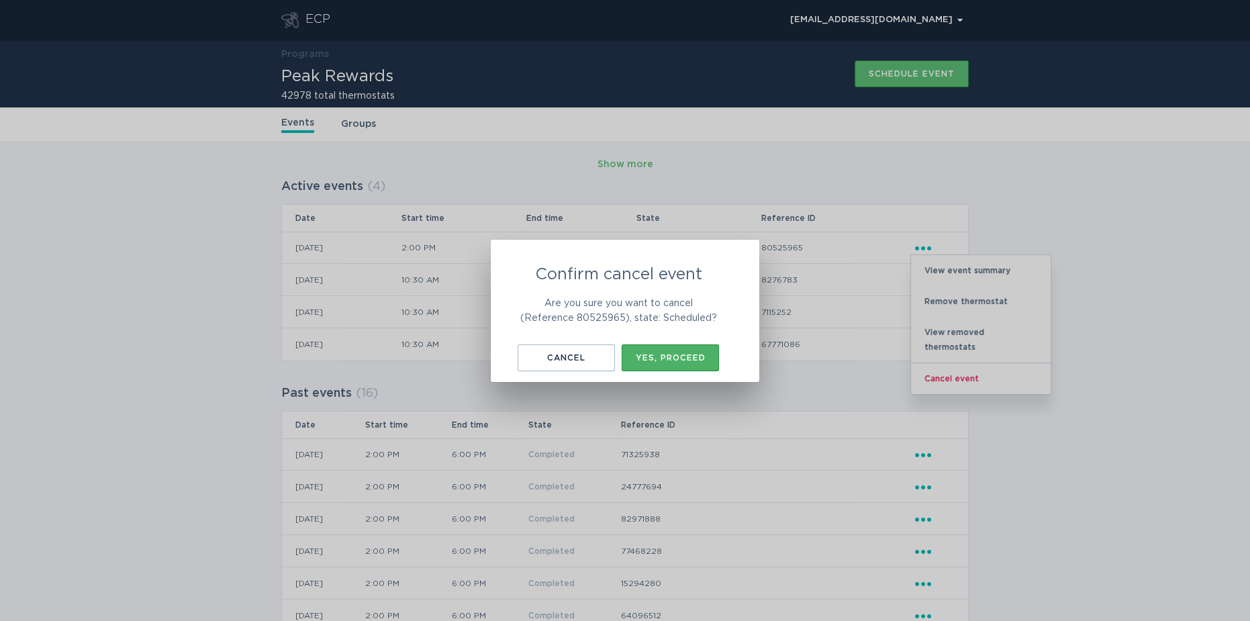
click at [682, 361] on div "Yes, proceed" at bounding box center [670, 358] width 84 height 8
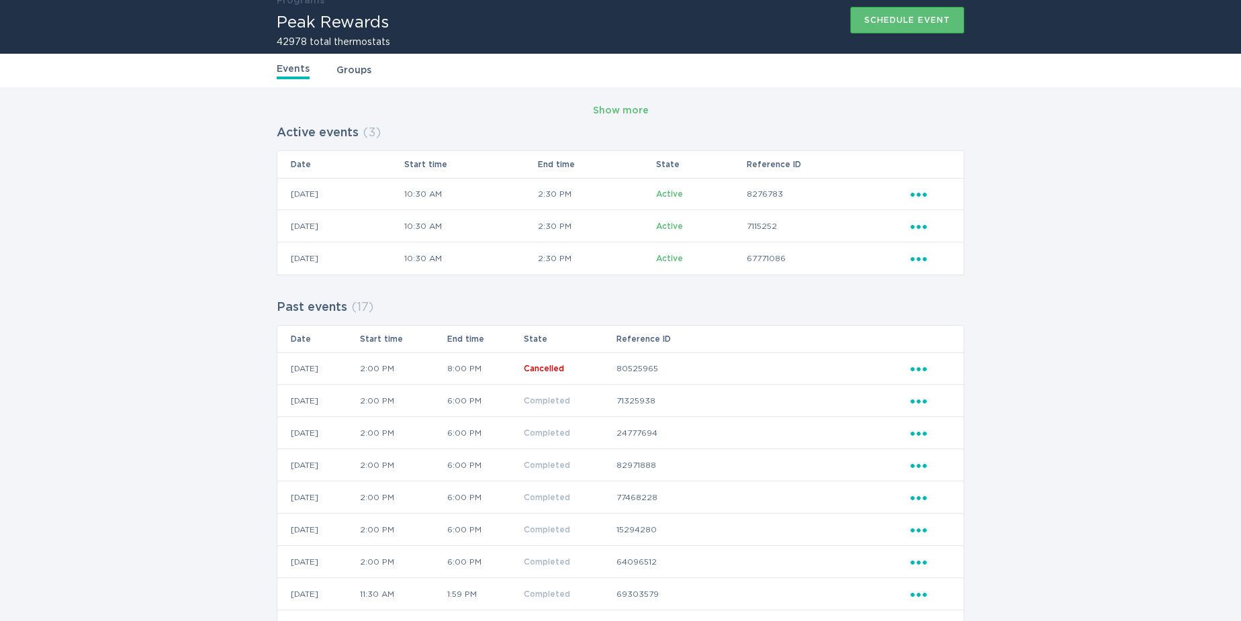
scroll to position [0, 0]
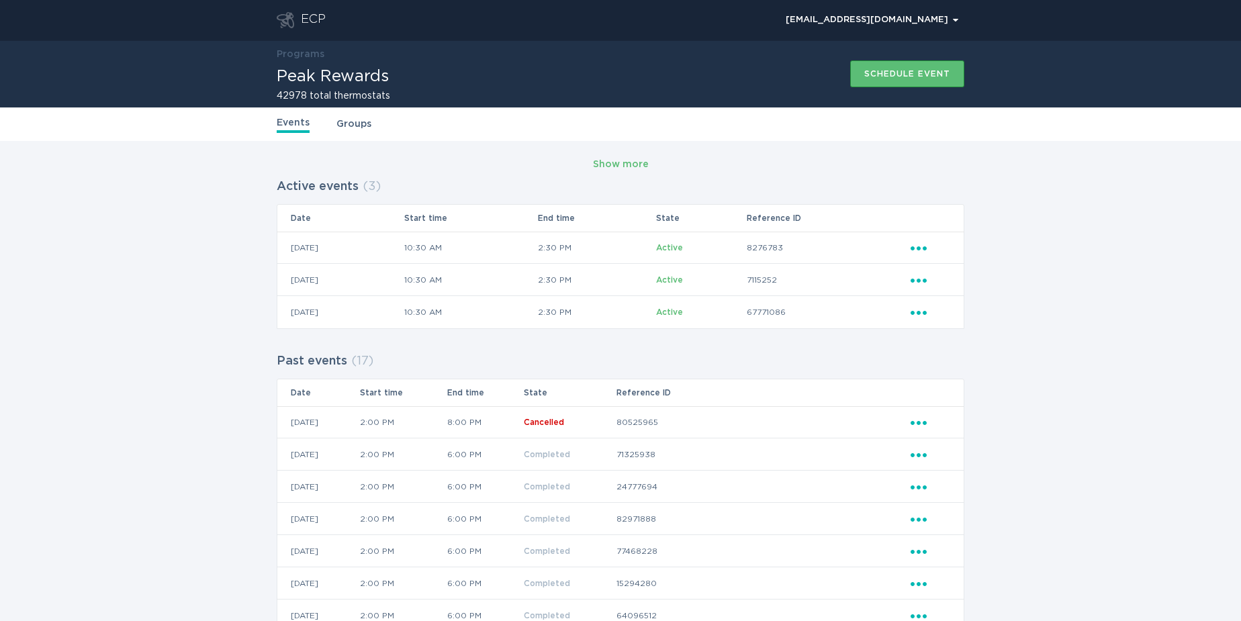
click at [916, 246] on icon "Ellipsis" at bounding box center [919, 245] width 19 height 11
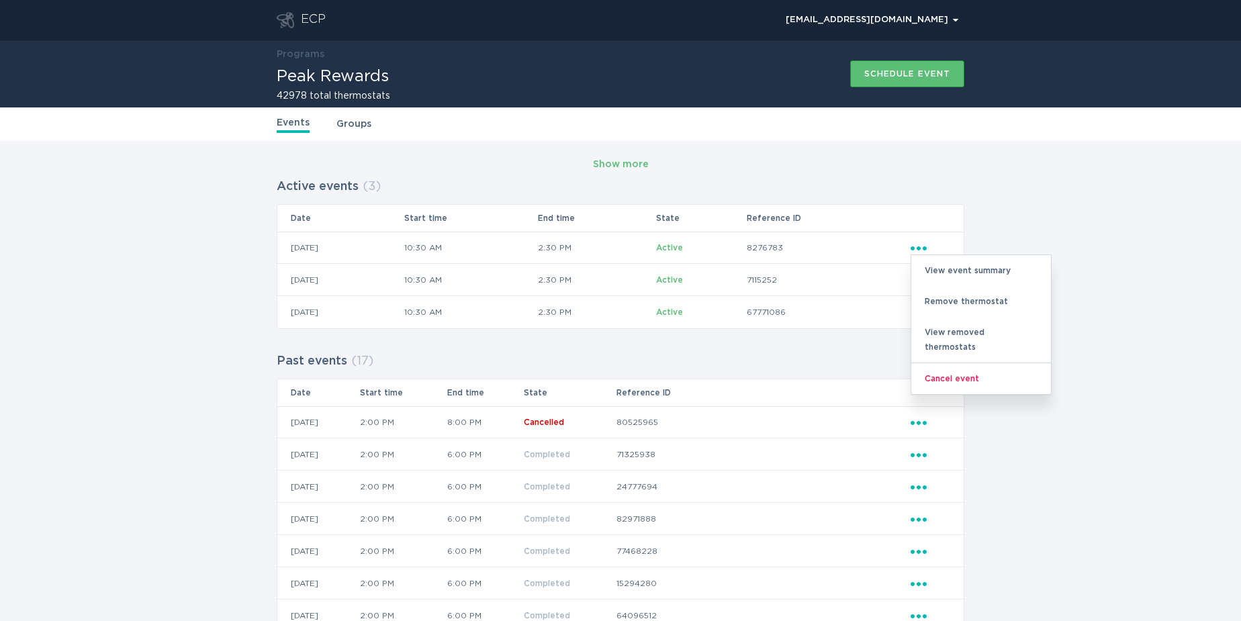
click at [1145, 222] on div "Show more Active events ( 3 ) Date Start time End time State Reference ID [DATE…" at bounding box center [620, 564] width 1241 height 847
